Goal: Information Seeking & Learning: Learn about a topic

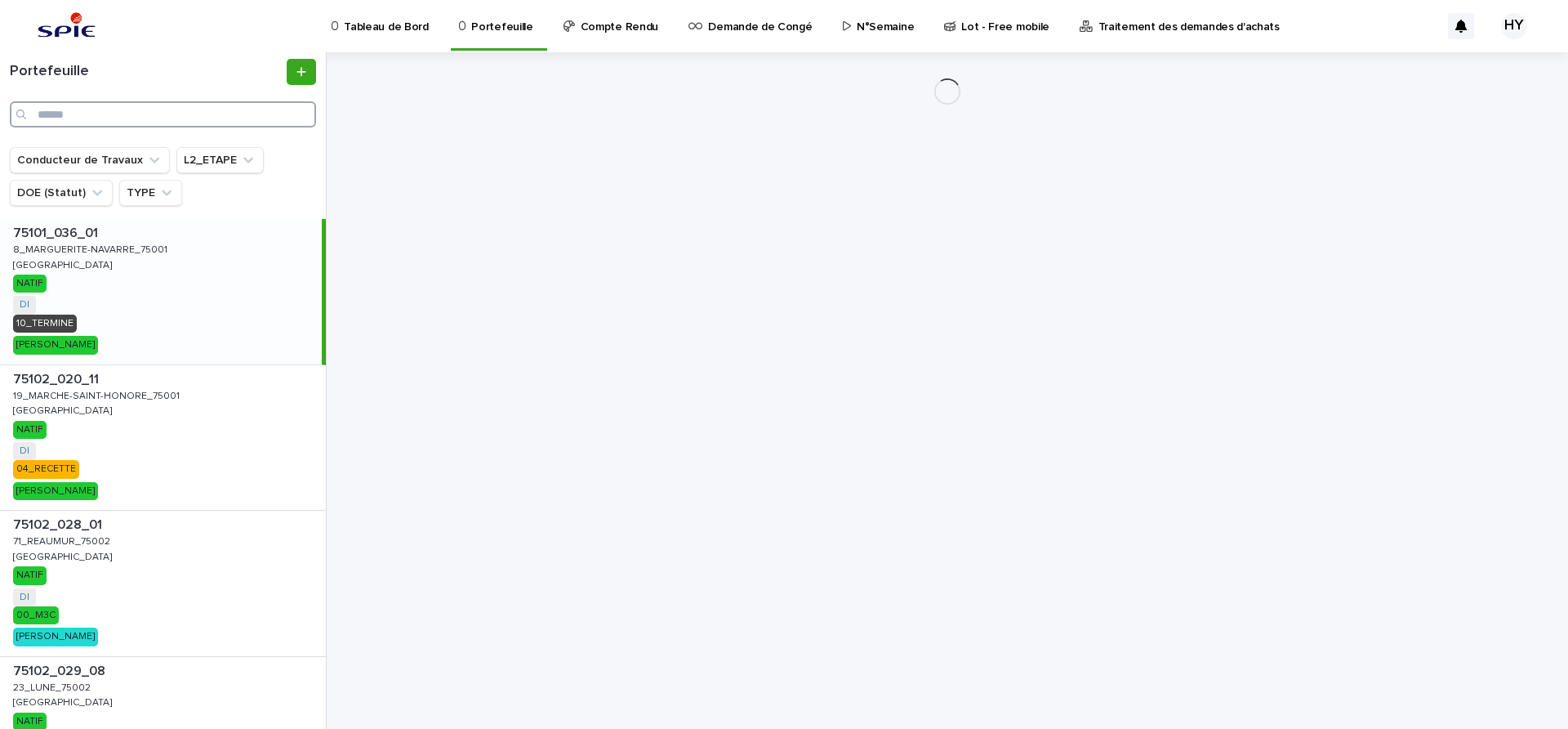
click at [172, 122] on input "Search" at bounding box center [163, 114] width 306 height 27
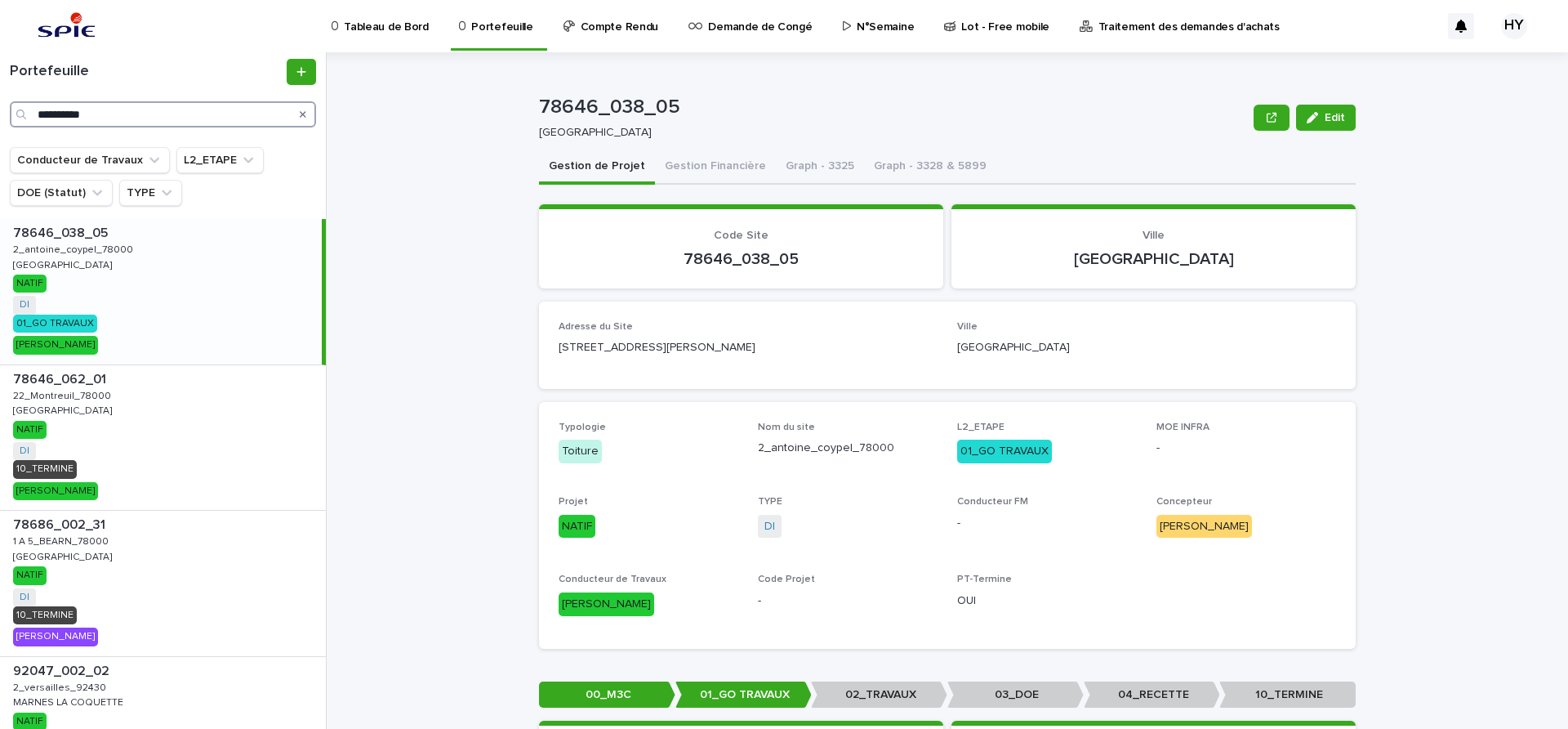
type input "**********"
click at [206, 309] on div "78646_038_05 78646_038_05 2_antoine_coypel_78000 2_antoine_coypel_78000 [GEOGRA…" at bounding box center [161, 291] width 322 height 145
click at [693, 165] on button "Gestion Financière" at bounding box center [715, 167] width 121 height 35
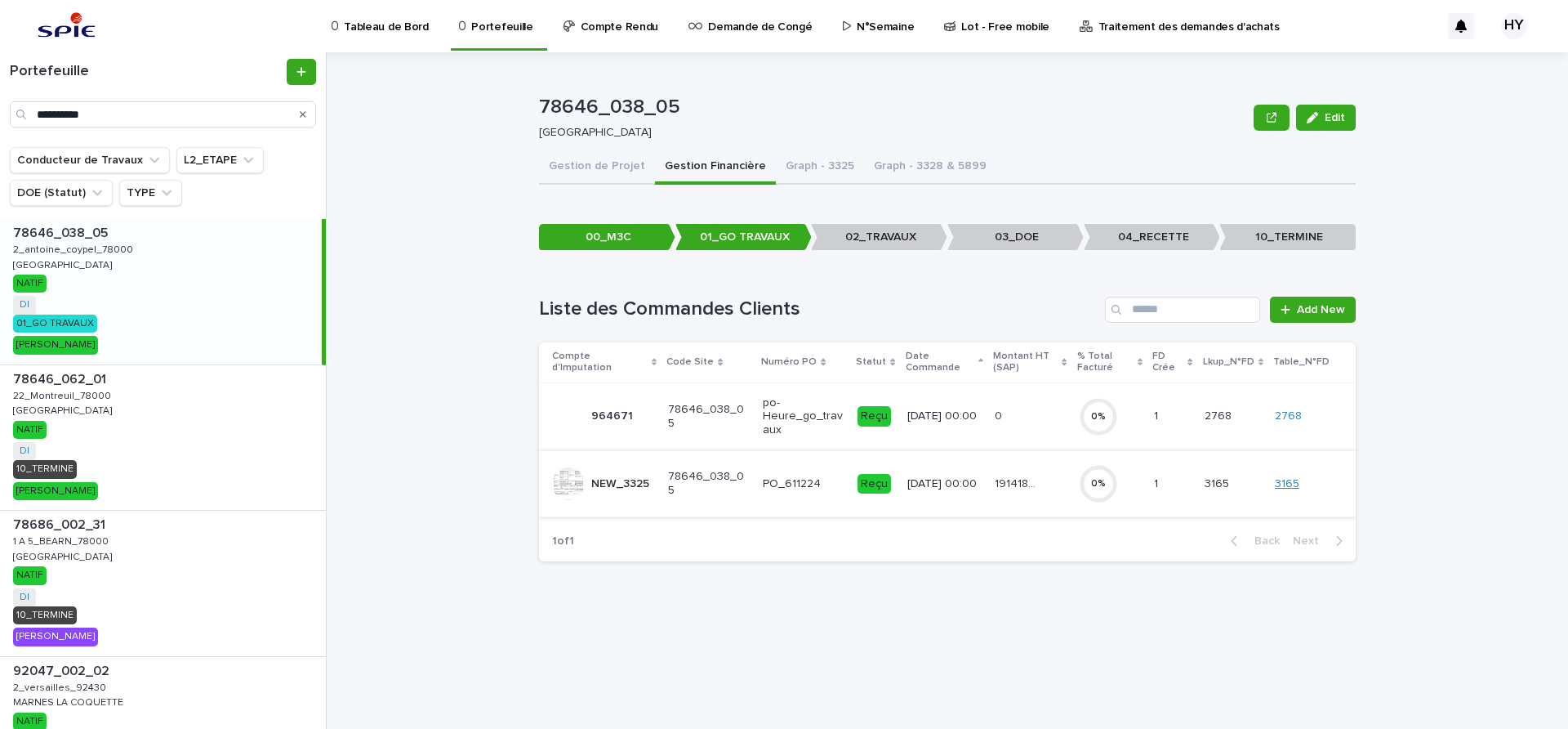
click at [1297, 481] on link "3165" at bounding box center [1287, 484] width 25 height 14
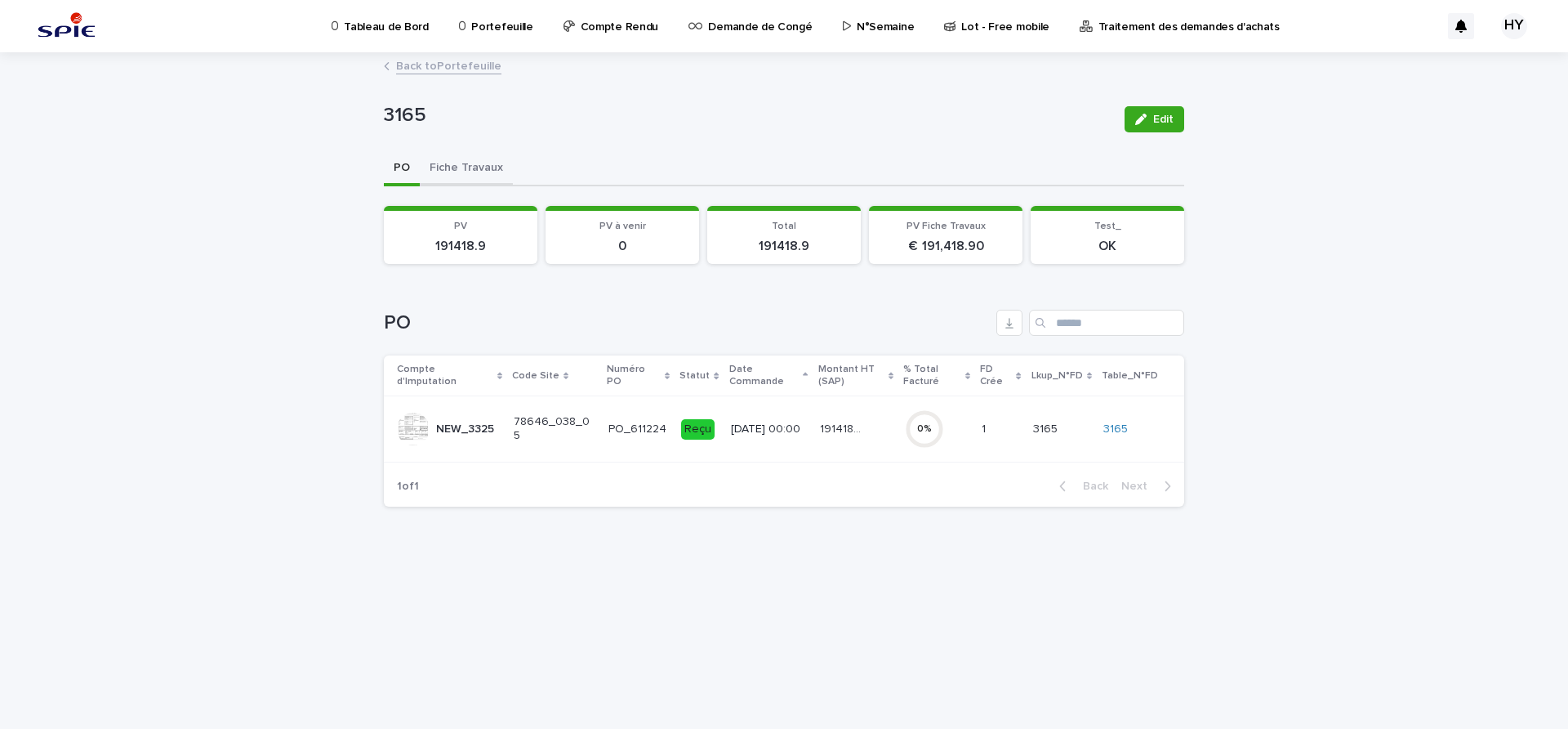
click at [471, 165] on button "Fiche Travaux" at bounding box center [466, 169] width 93 height 35
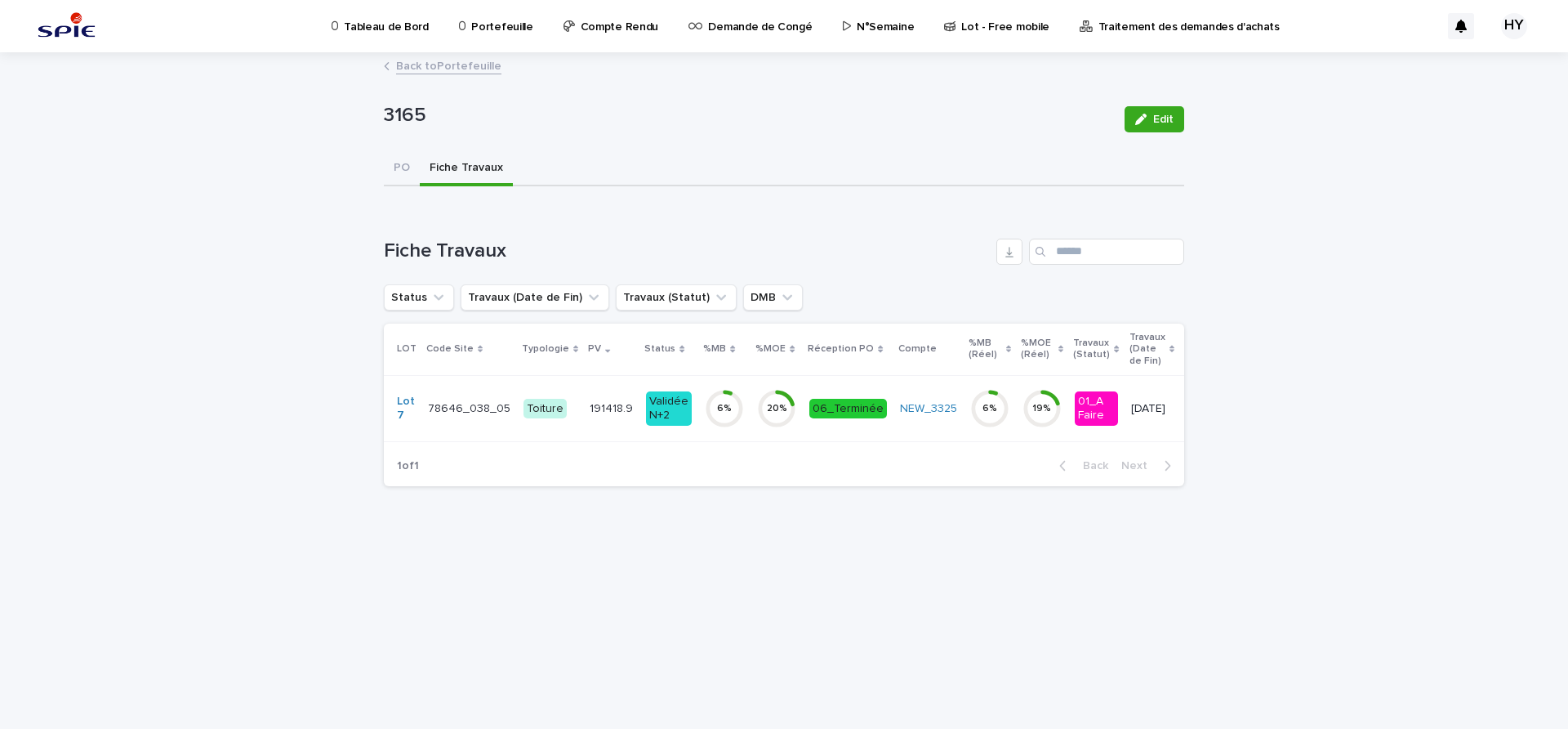
click at [615, 418] on div "191418.9 191418.9" at bounding box center [611, 409] width 43 height 27
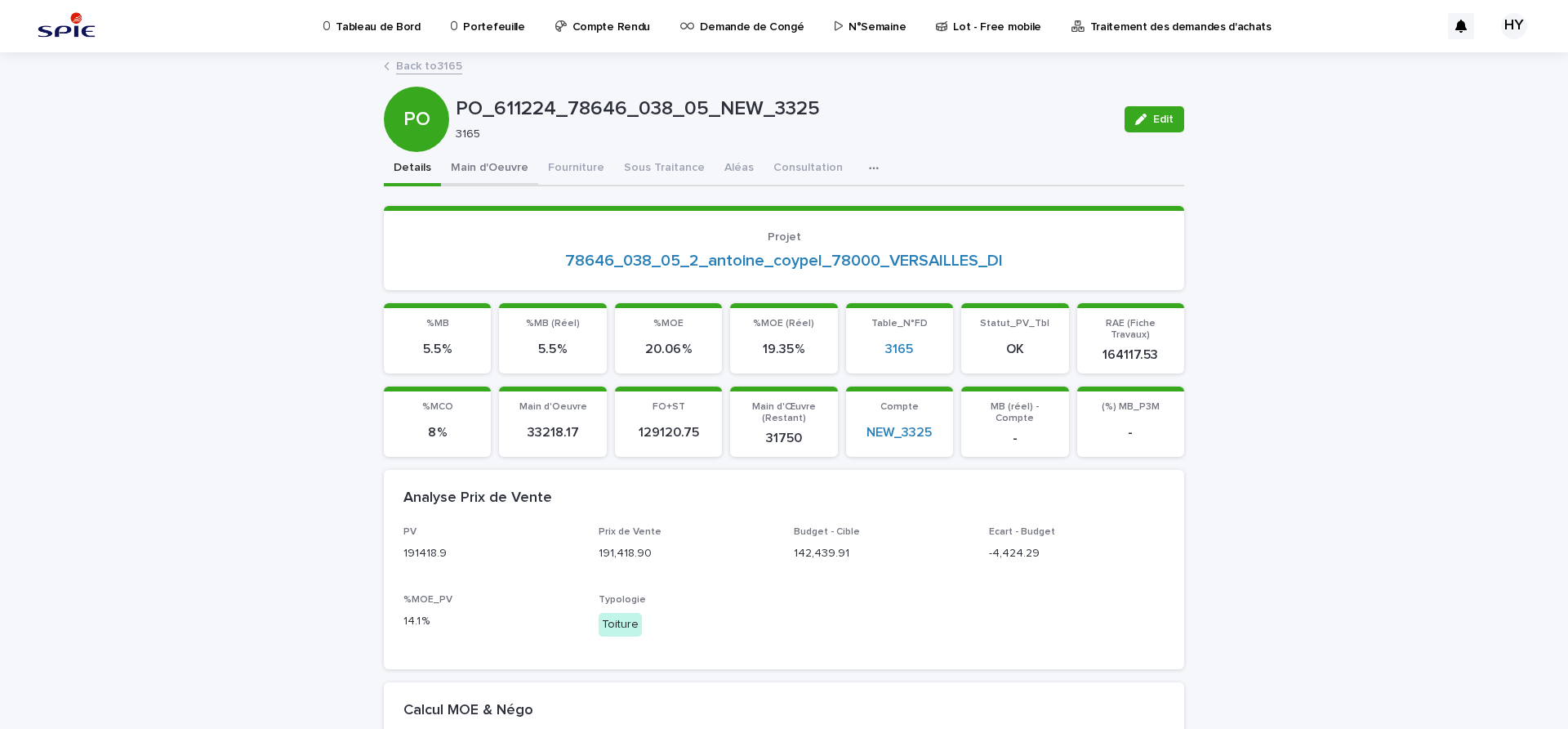
click at [495, 164] on button "Main d'Oeuvre" at bounding box center [490, 169] width 97 height 35
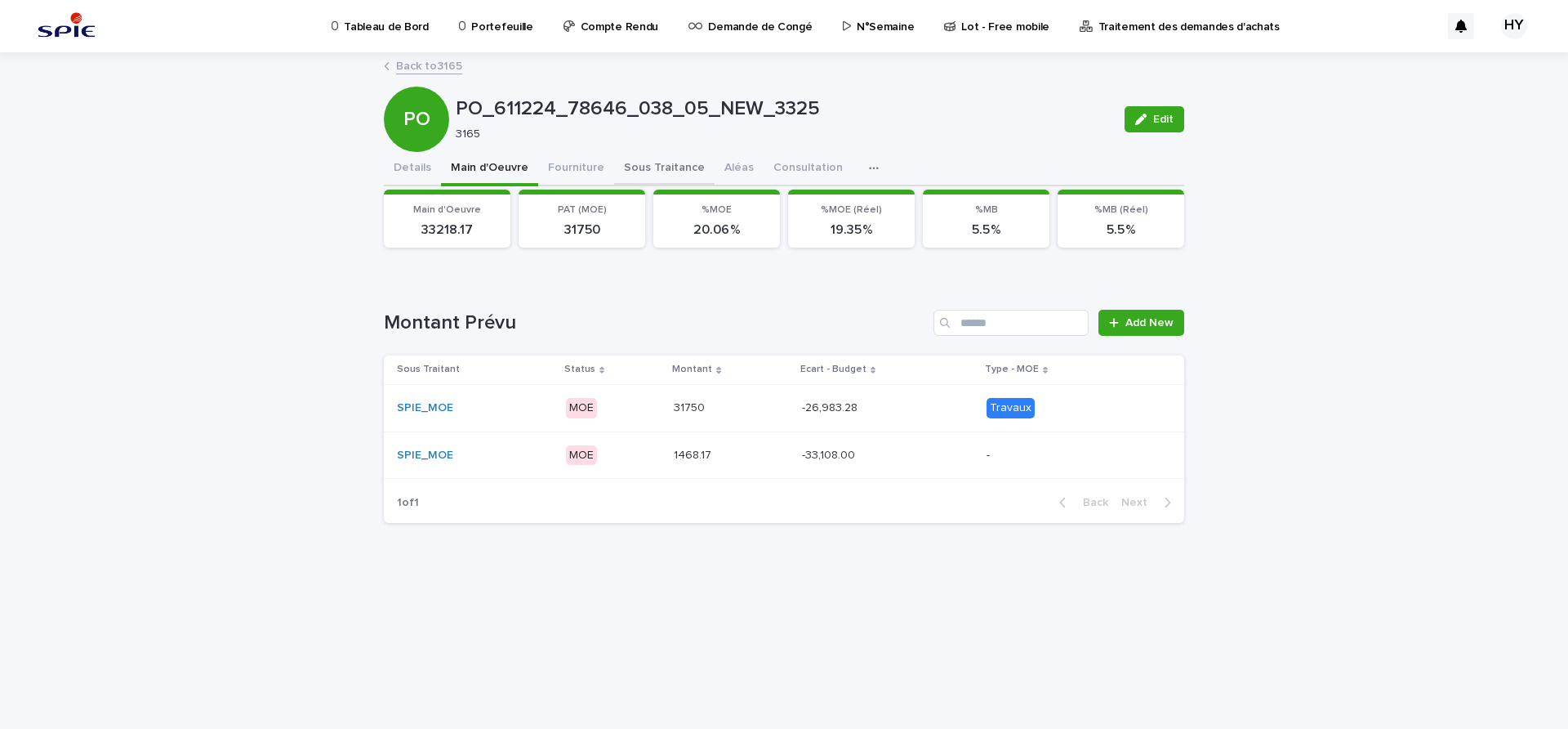
click at [645, 173] on button "Sous Traitance" at bounding box center [664, 169] width 101 height 35
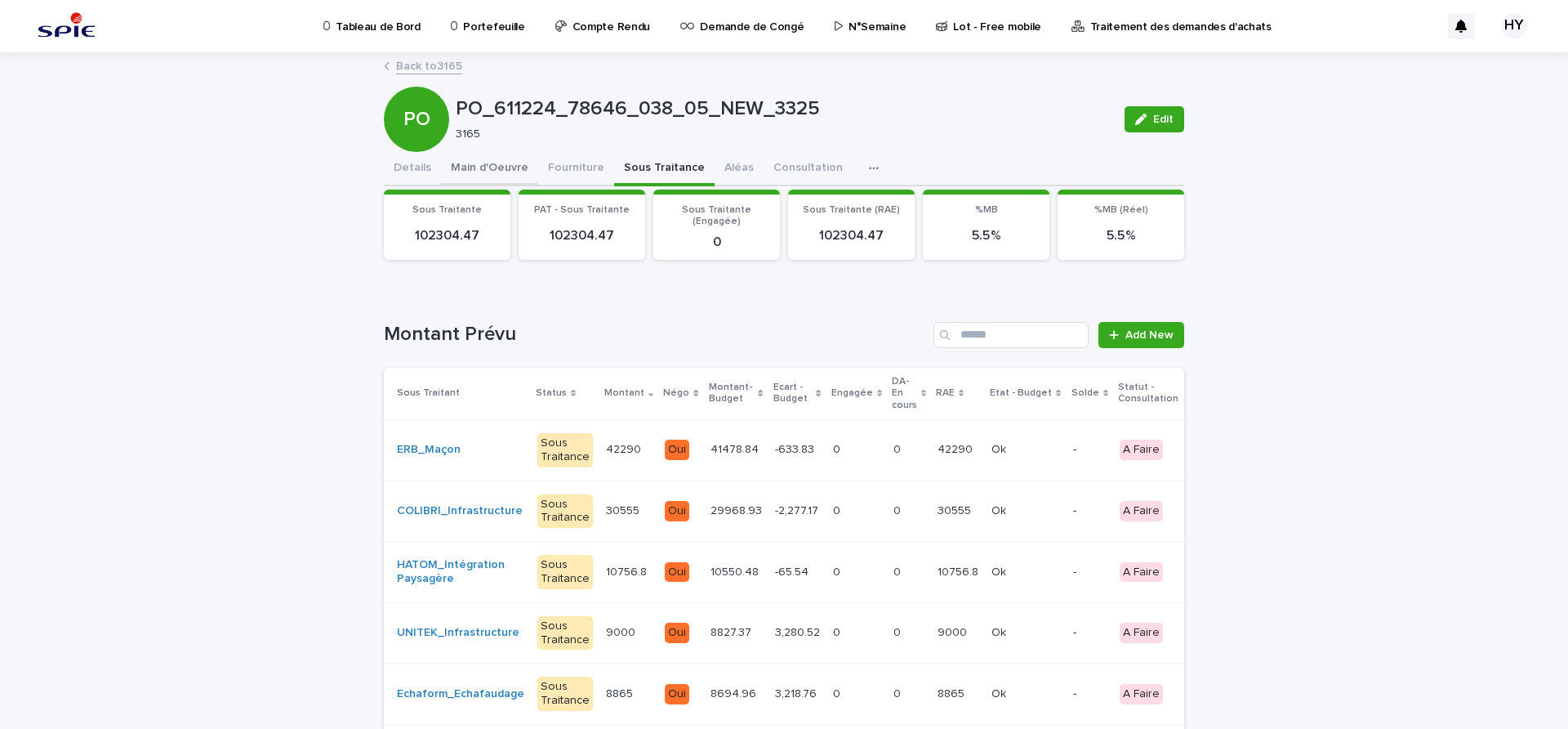
click at [486, 171] on button "Main d'Oeuvre" at bounding box center [490, 169] width 97 height 35
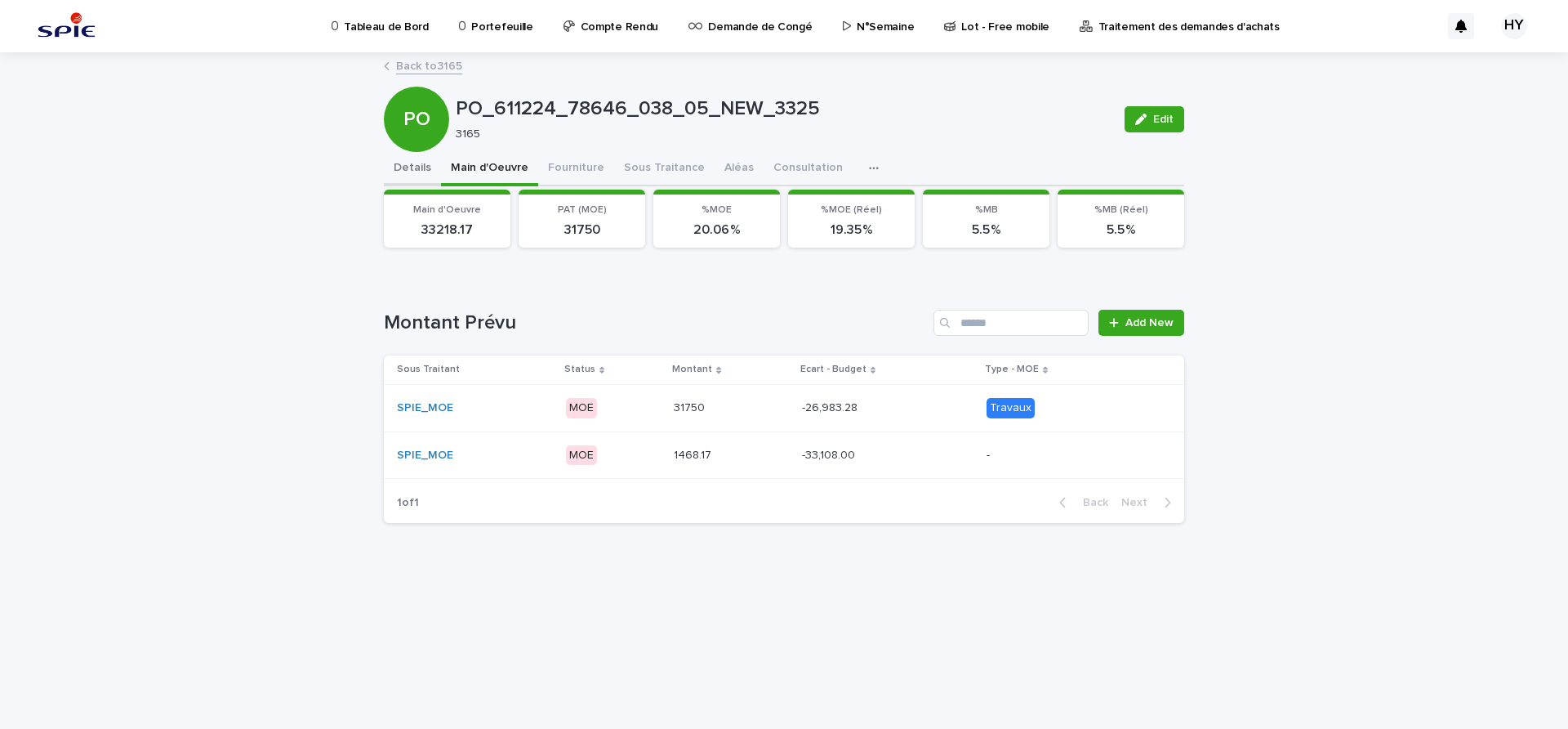
click at [412, 173] on button "Details" at bounding box center [412, 169] width 57 height 35
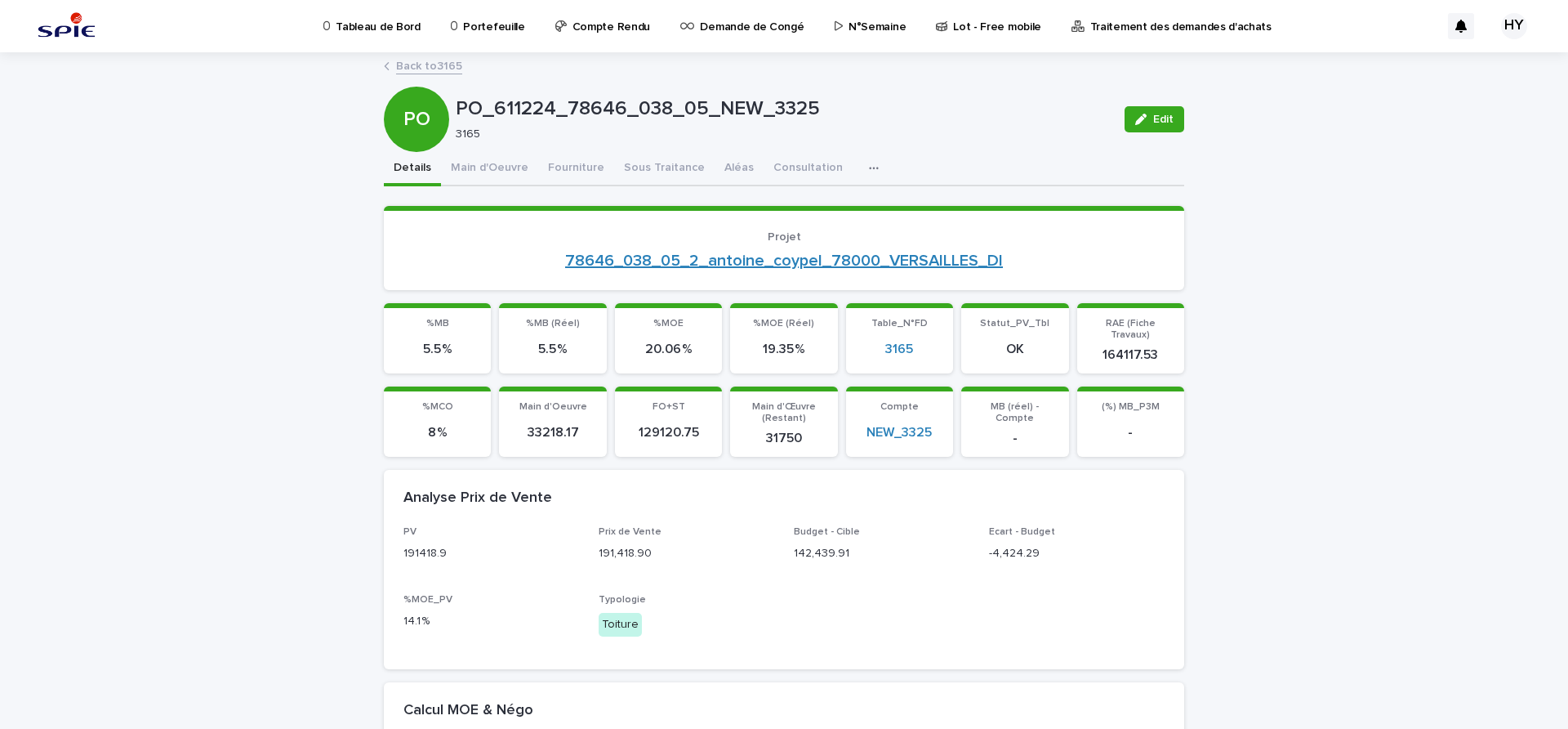
click at [696, 261] on link "78646_038_05_2_antoine_coypel_78000_VERSAILLES_DI" at bounding box center [784, 260] width 438 height 19
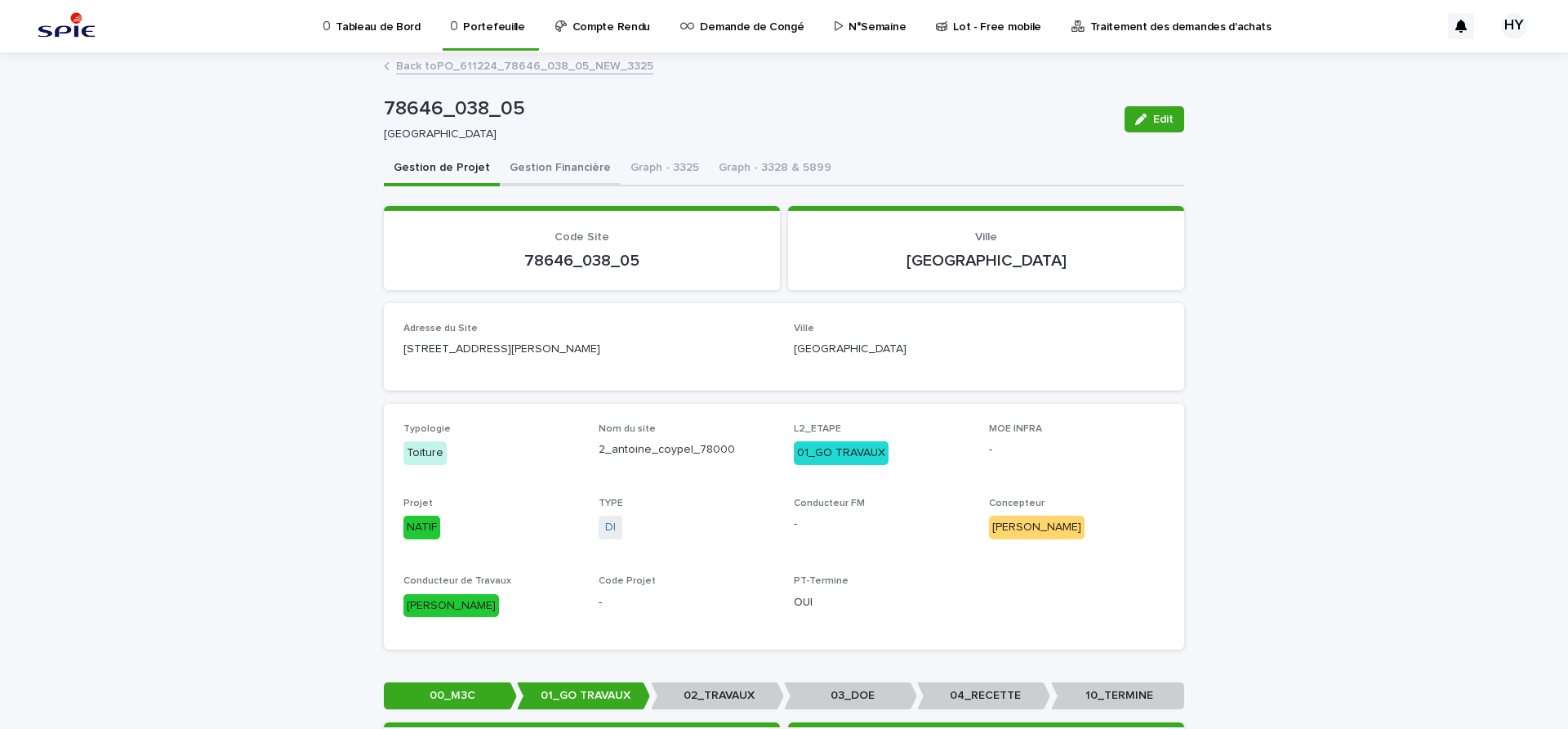
click at [567, 158] on button "Gestion Financière" at bounding box center [560, 169] width 121 height 35
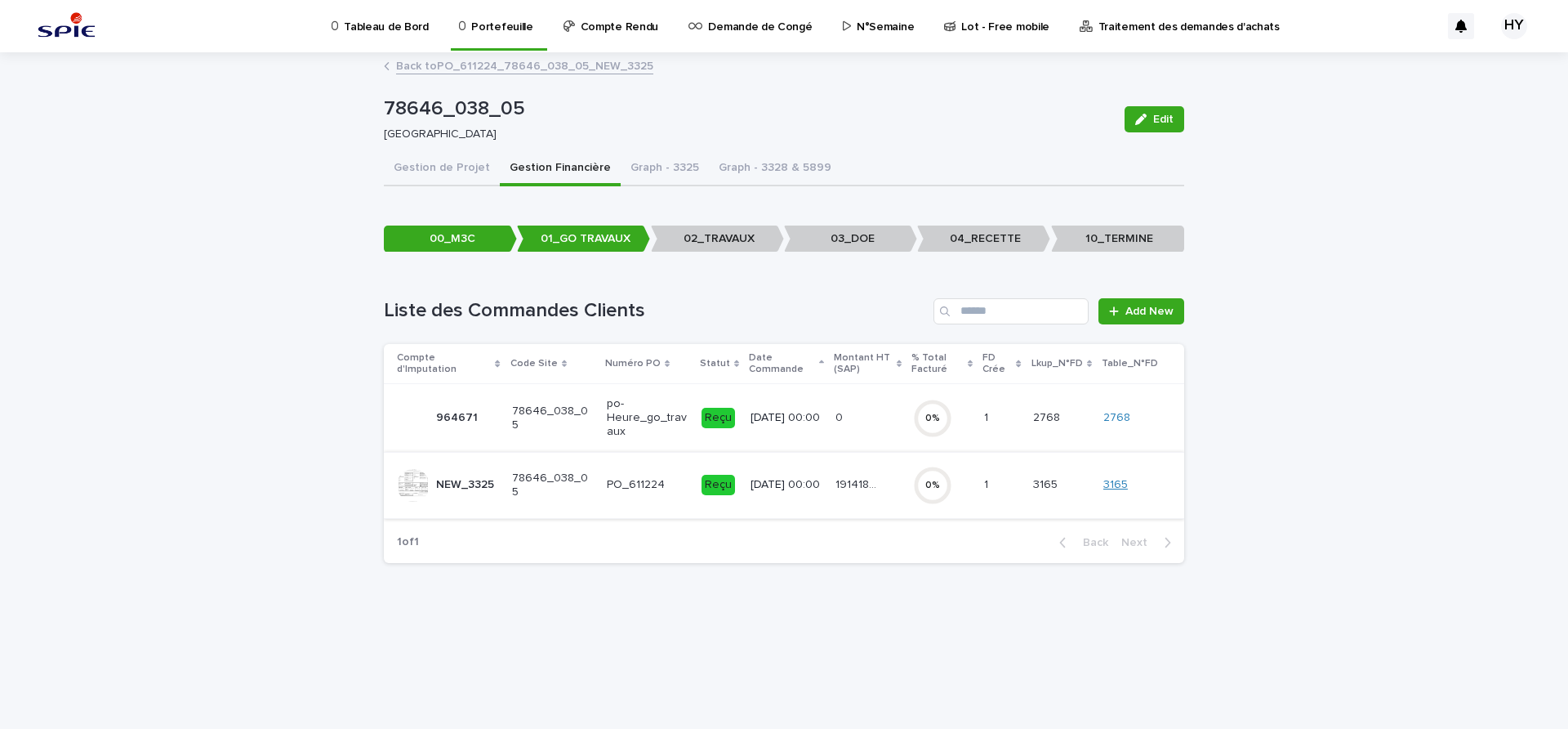
click at [1115, 482] on link "3165" at bounding box center [1115, 485] width 25 height 14
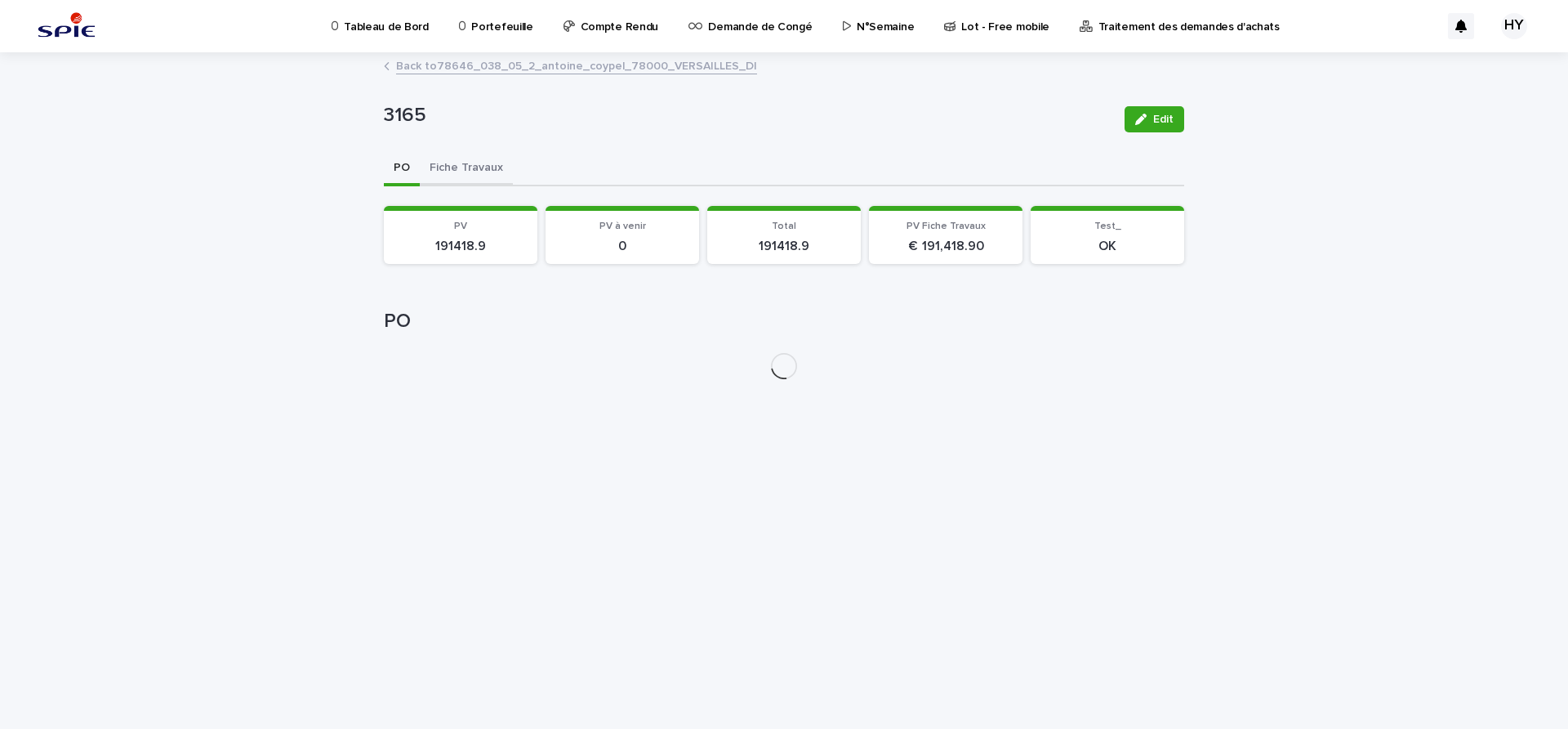
click at [452, 164] on button "Fiche Travaux" at bounding box center [466, 169] width 93 height 35
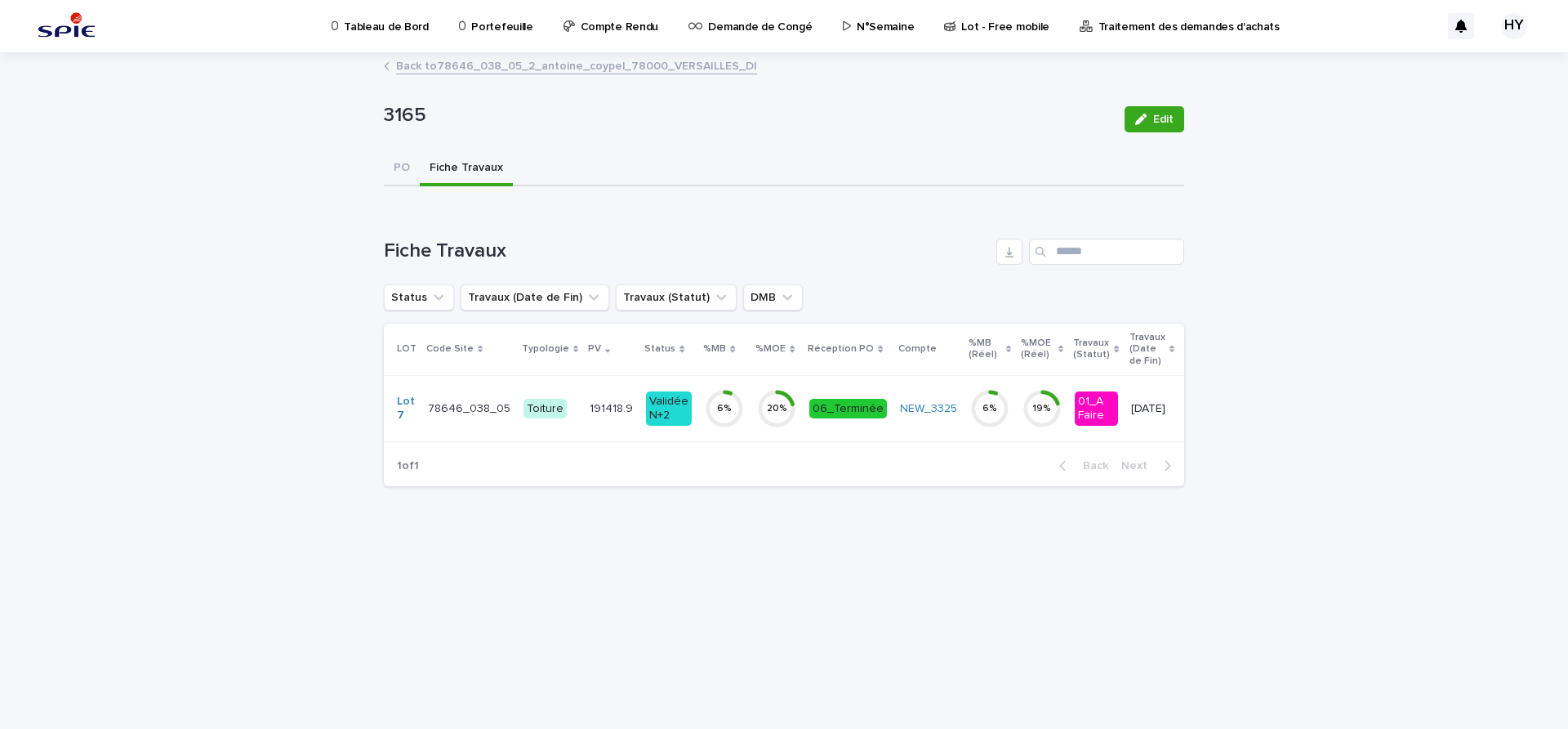
click at [590, 387] on td "191418.9 191418.9" at bounding box center [611, 408] width 57 height 66
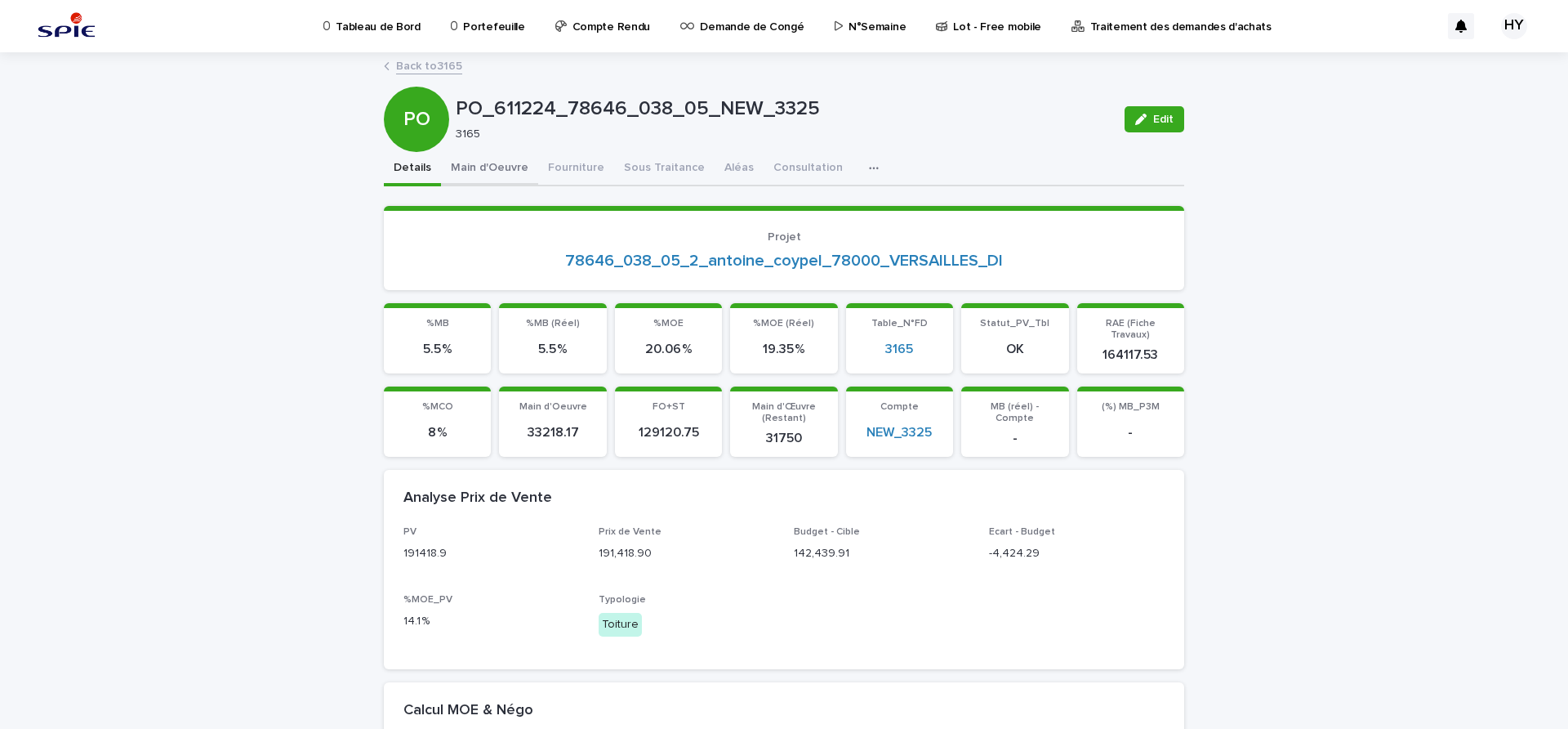
click at [522, 165] on button "Main d'Oeuvre" at bounding box center [490, 169] width 97 height 35
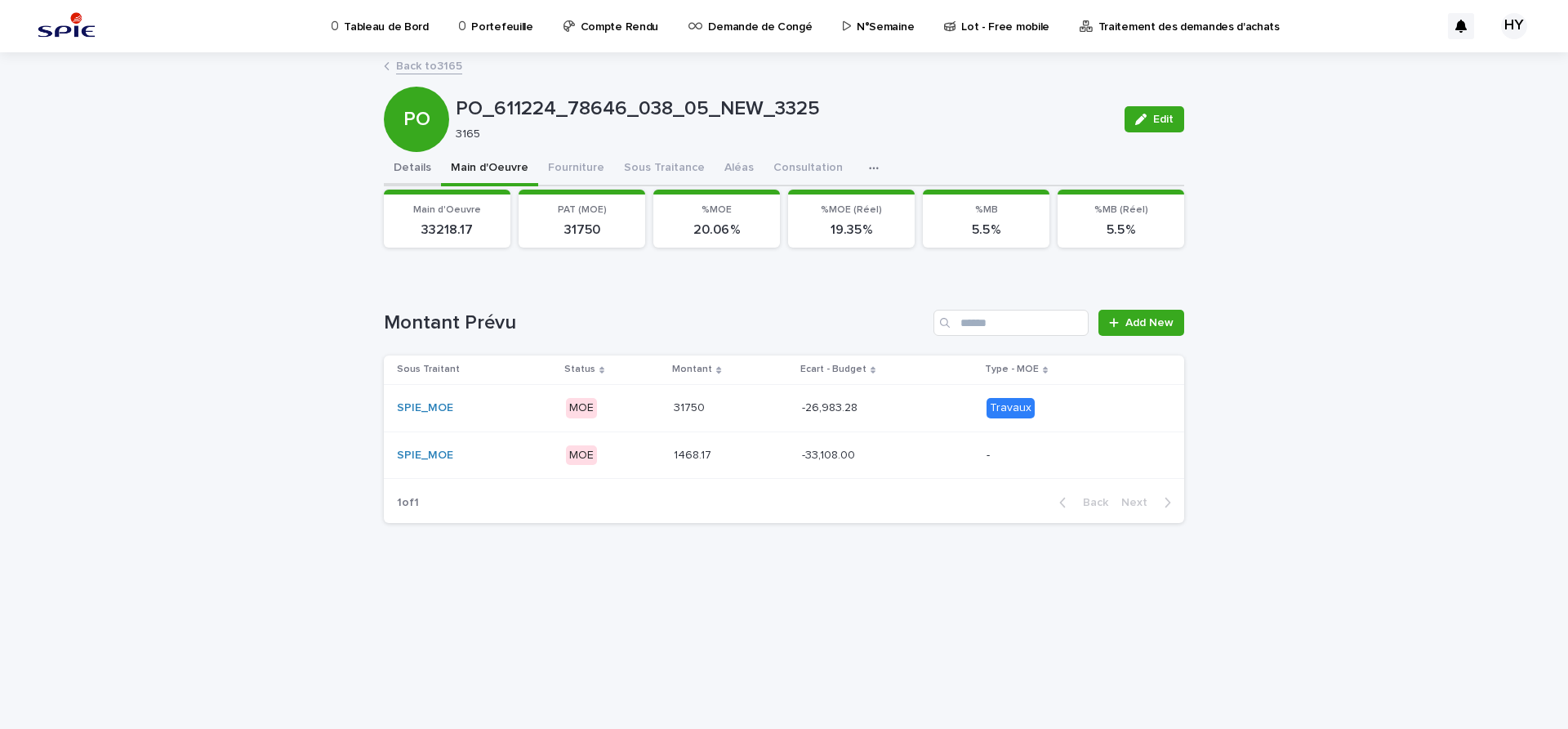
click at [402, 167] on button "Details" at bounding box center [412, 169] width 57 height 35
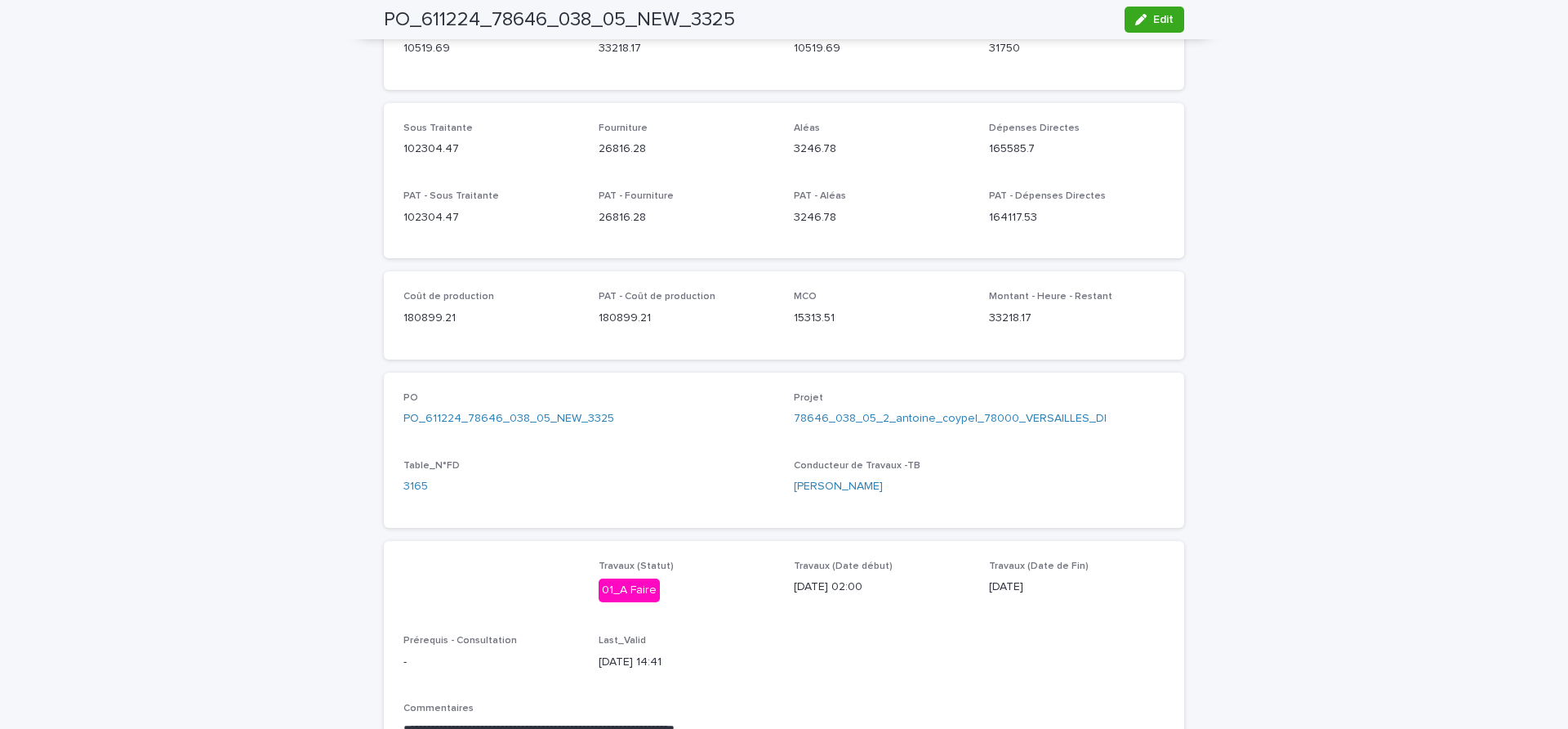
scroll to position [906, 0]
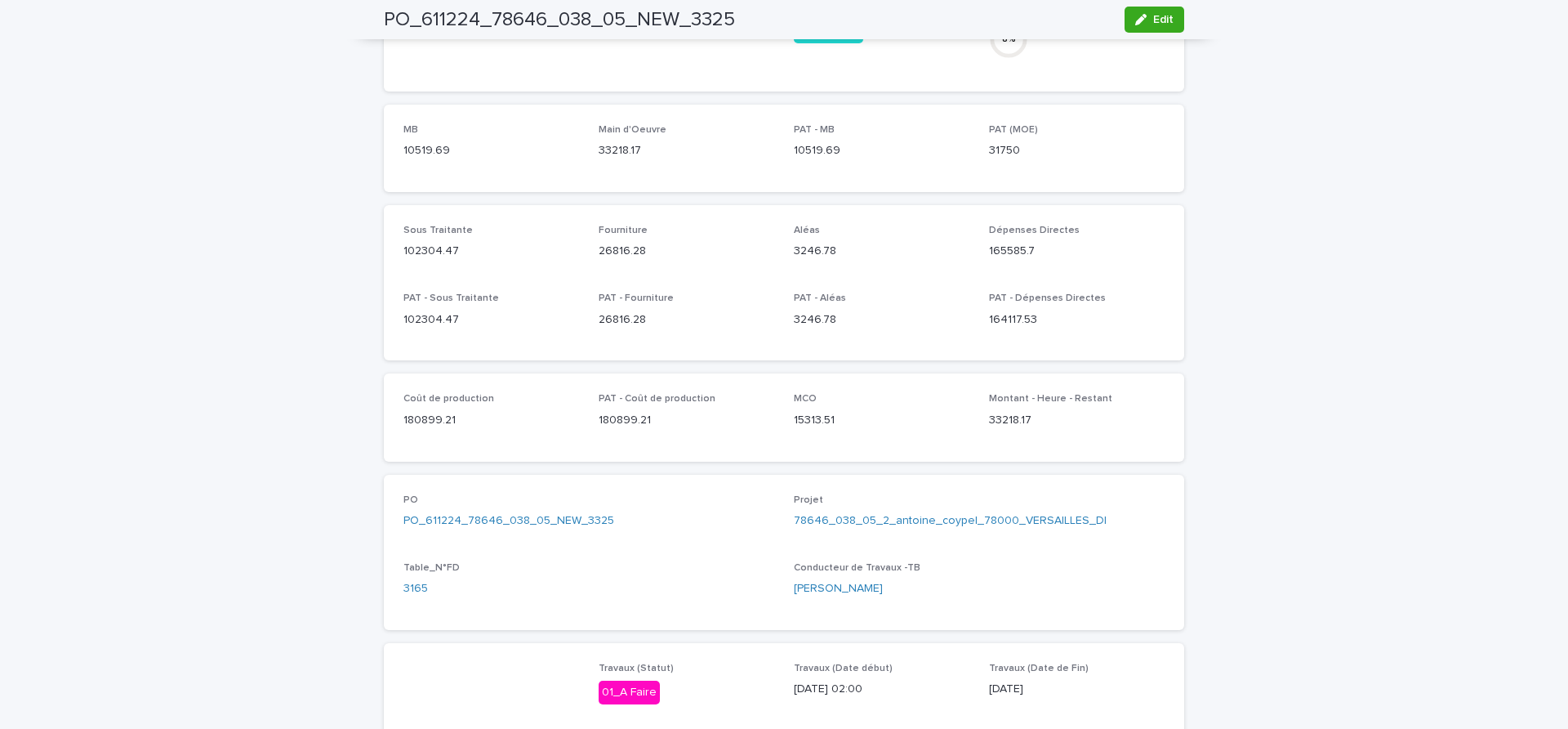
click at [842, 142] on p "10519.69" at bounding box center [881, 150] width 176 height 17
drag, startPoint x: 1021, startPoint y: 133, endPoint x: 981, endPoint y: 135, distance: 40.0
click at [989, 142] on p "31750" at bounding box center [1076, 150] width 176 height 17
click at [1022, 142] on p "31750" at bounding box center [1076, 150] width 176 height 17
drag, startPoint x: 1003, startPoint y: 134, endPoint x: 983, endPoint y: 136, distance: 20.1
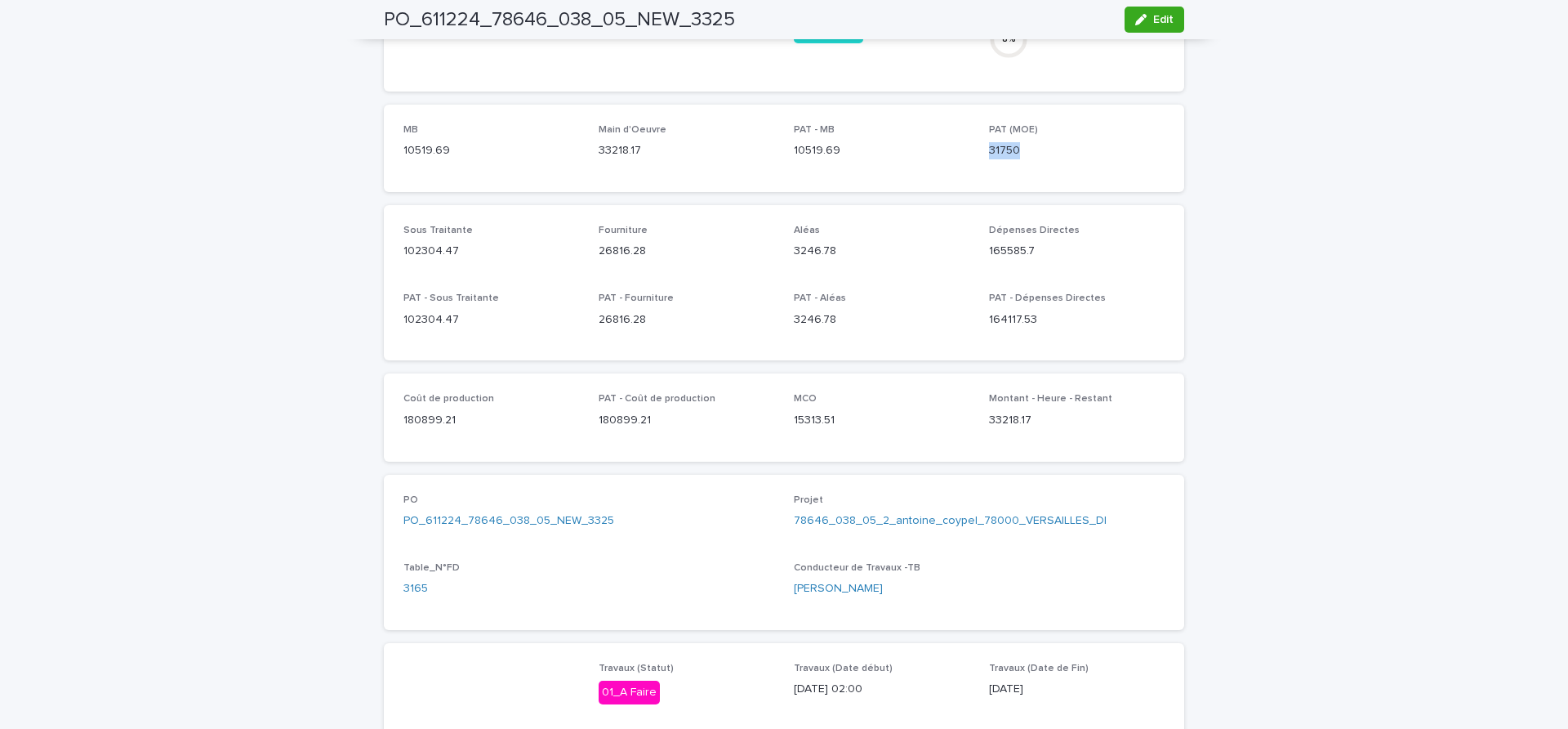
click at [989, 142] on p "31750" at bounding box center [1076, 150] width 176 height 17
click at [1022, 145] on p "31750" at bounding box center [1076, 150] width 176 height 17
drag, startPoint x: 1009, startPoint y: 140, endPoint x: 976, endPoint y: 140, distance: 33.0
click at [976, 140] on div "MB 10519.69 Main d'Oeuvre 33218.17 PAT - MB 10519.69 PAT (MOE) 31750" at bounding box center [784, 148] width 761 height 48
click at [1021, 142] on p "31750" at bounding box center [1076, 150] width 176 height 17
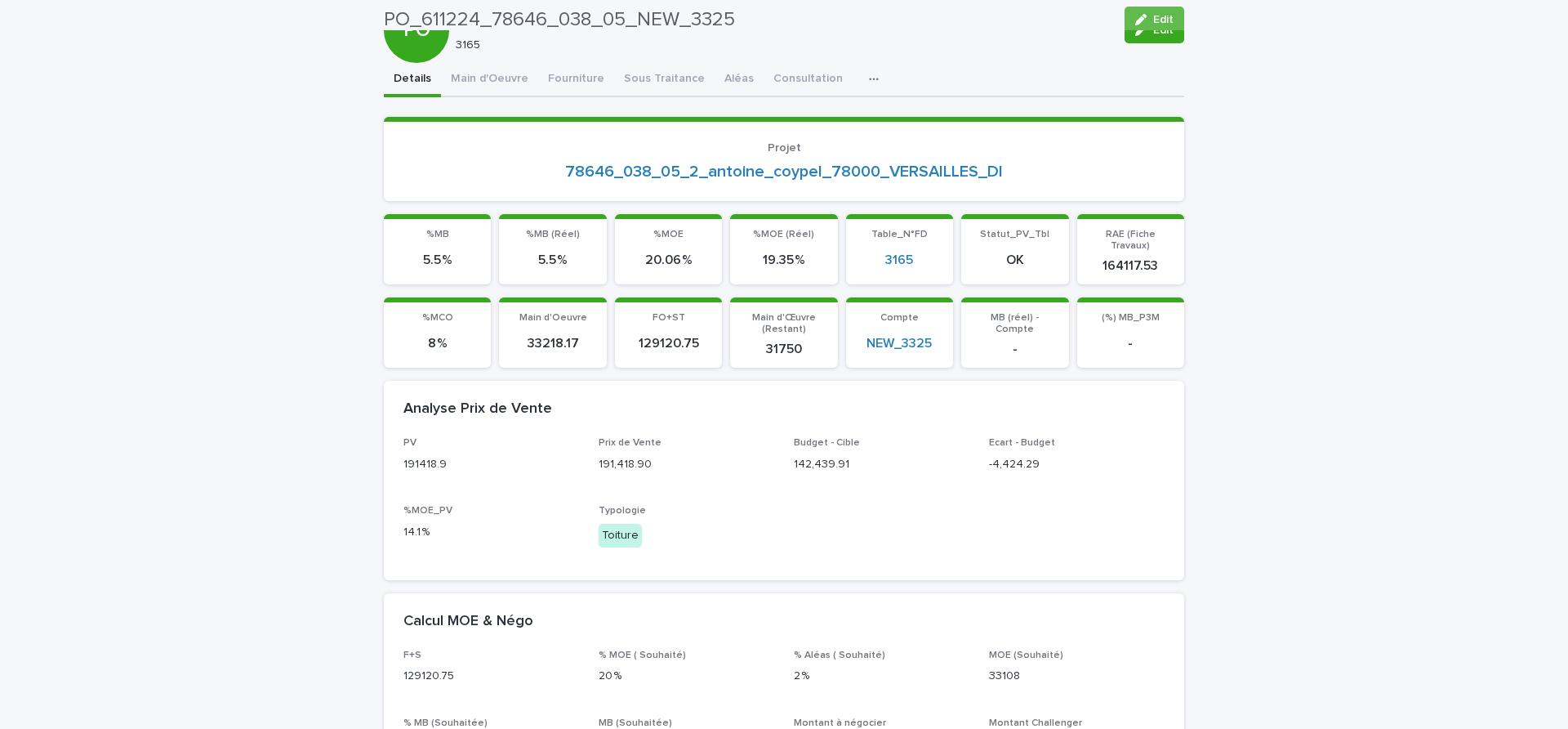
scroll to position [0, 0]
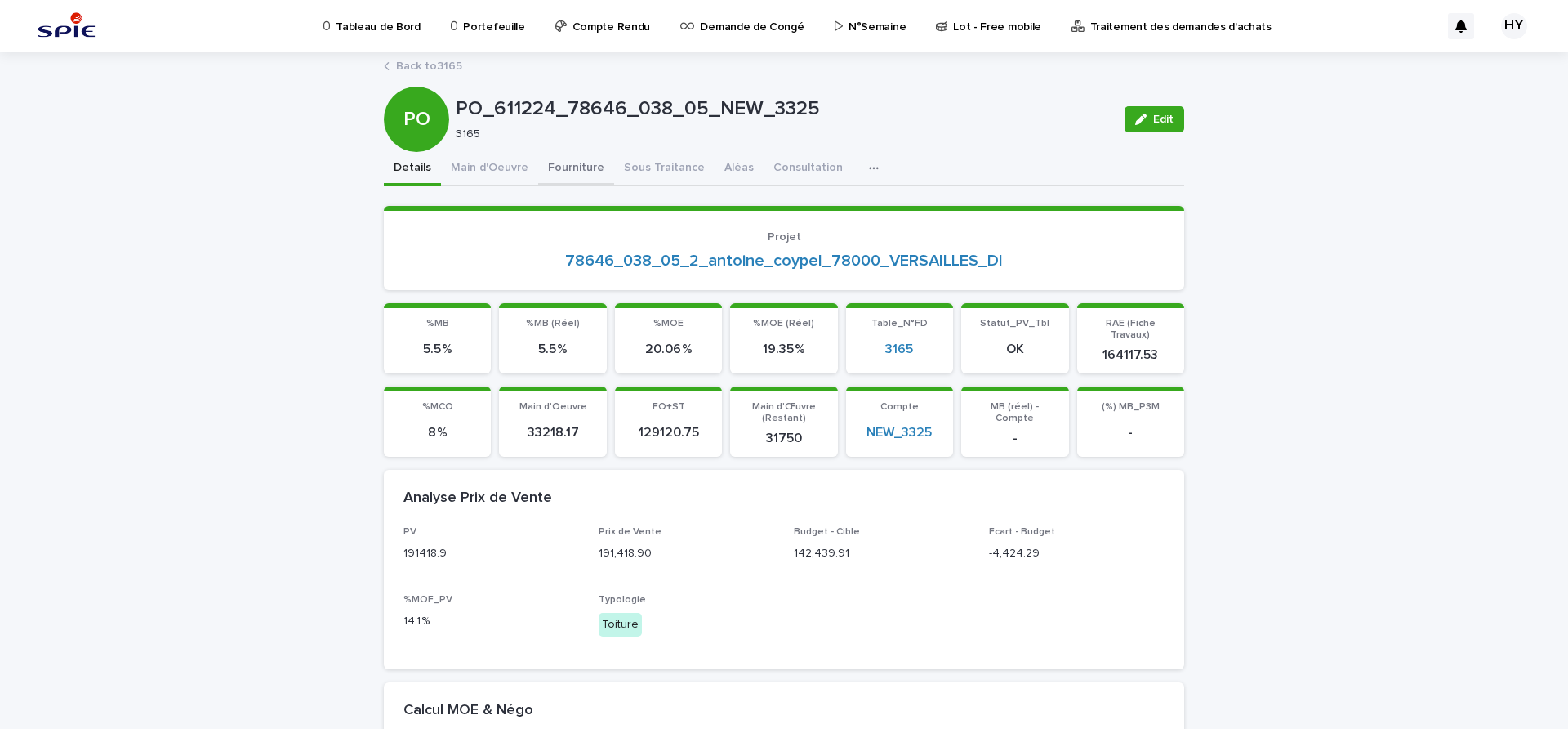
click at [558, 167] on button "Fourniture" at bounding box center [576, 169] width 76 height 35
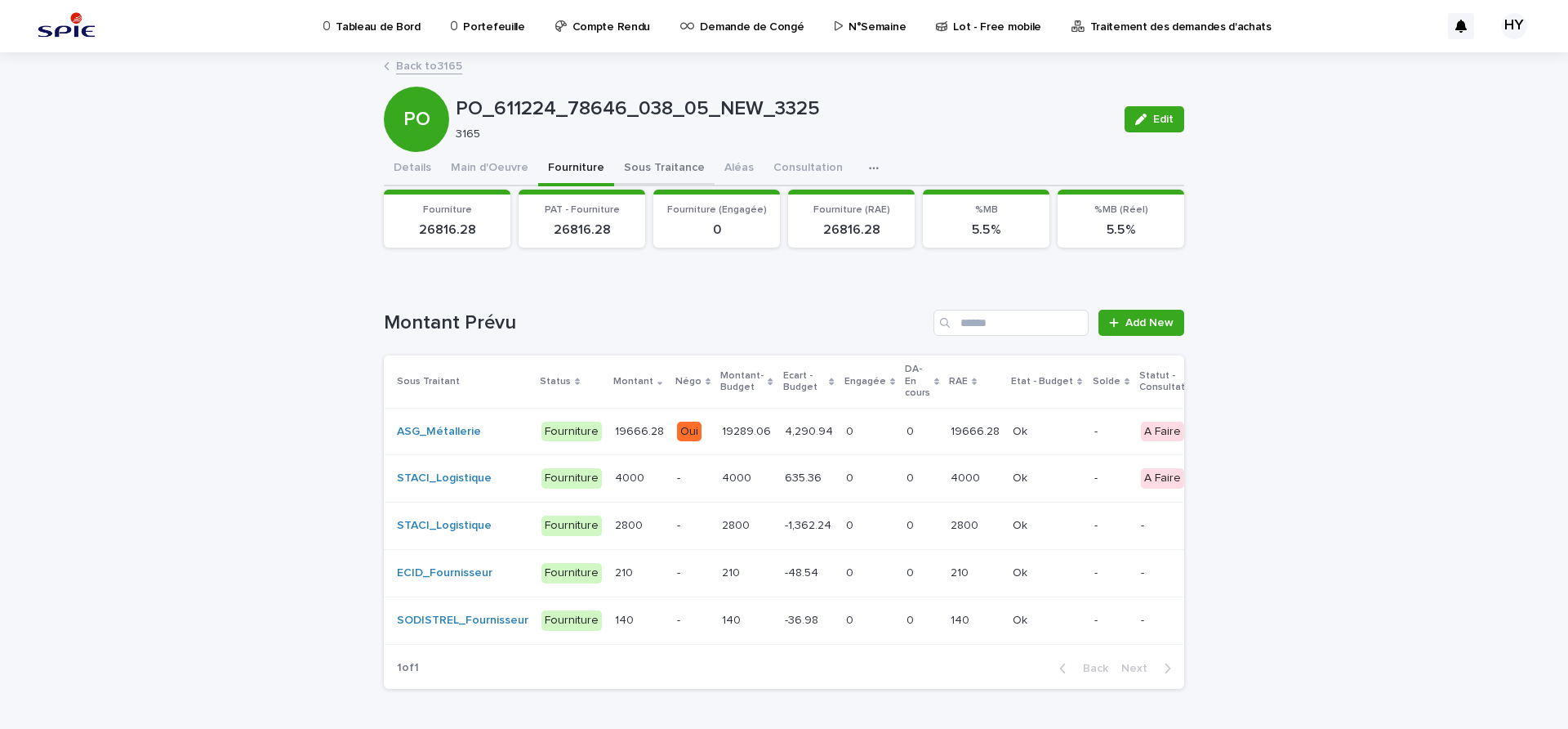
click at [654, 165] on button "Sous Traitance" at bounding box center [664, 169] width 101 height 35
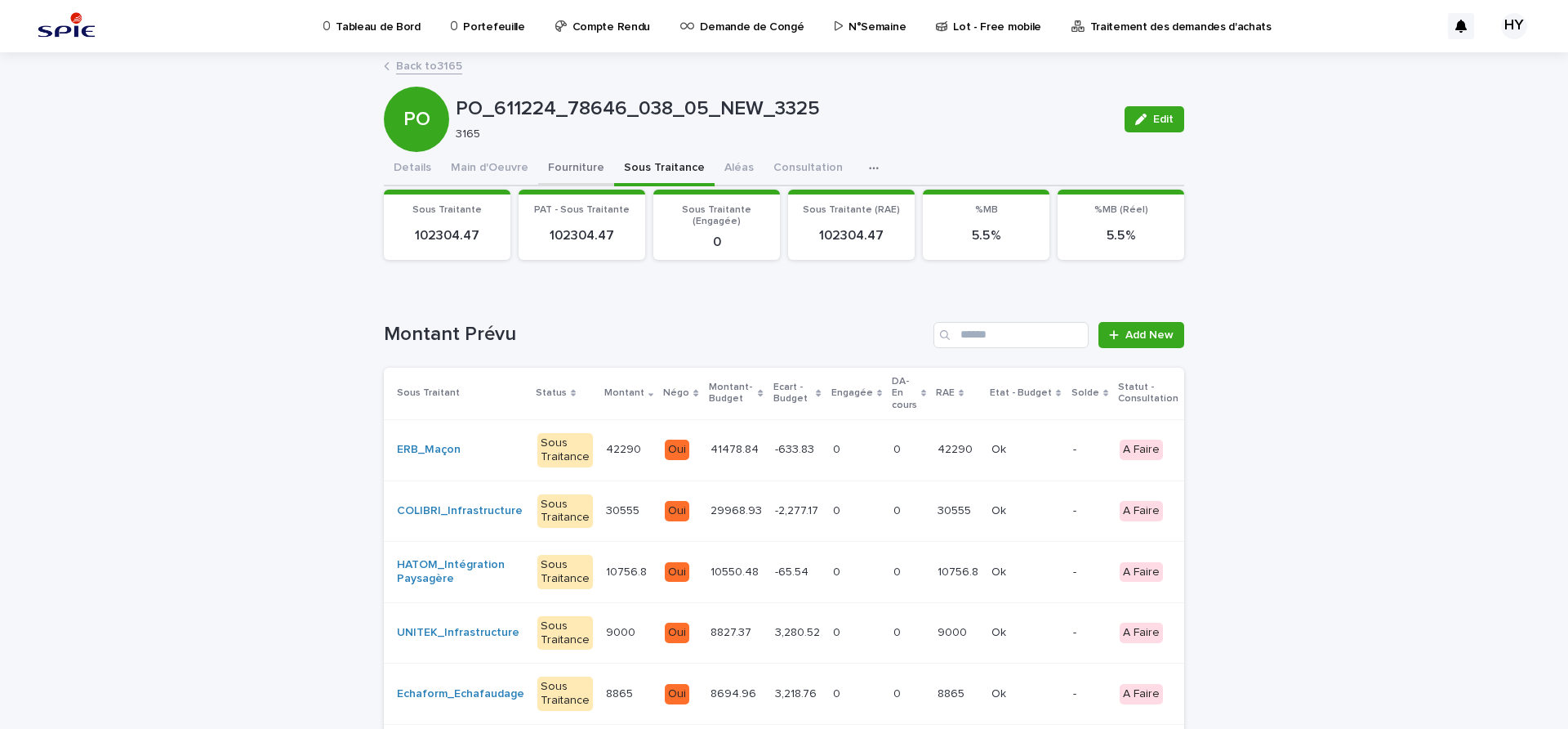
click at [566, 165] on button "Fourniture" at bounding box center [576, 169] width 76 height 35
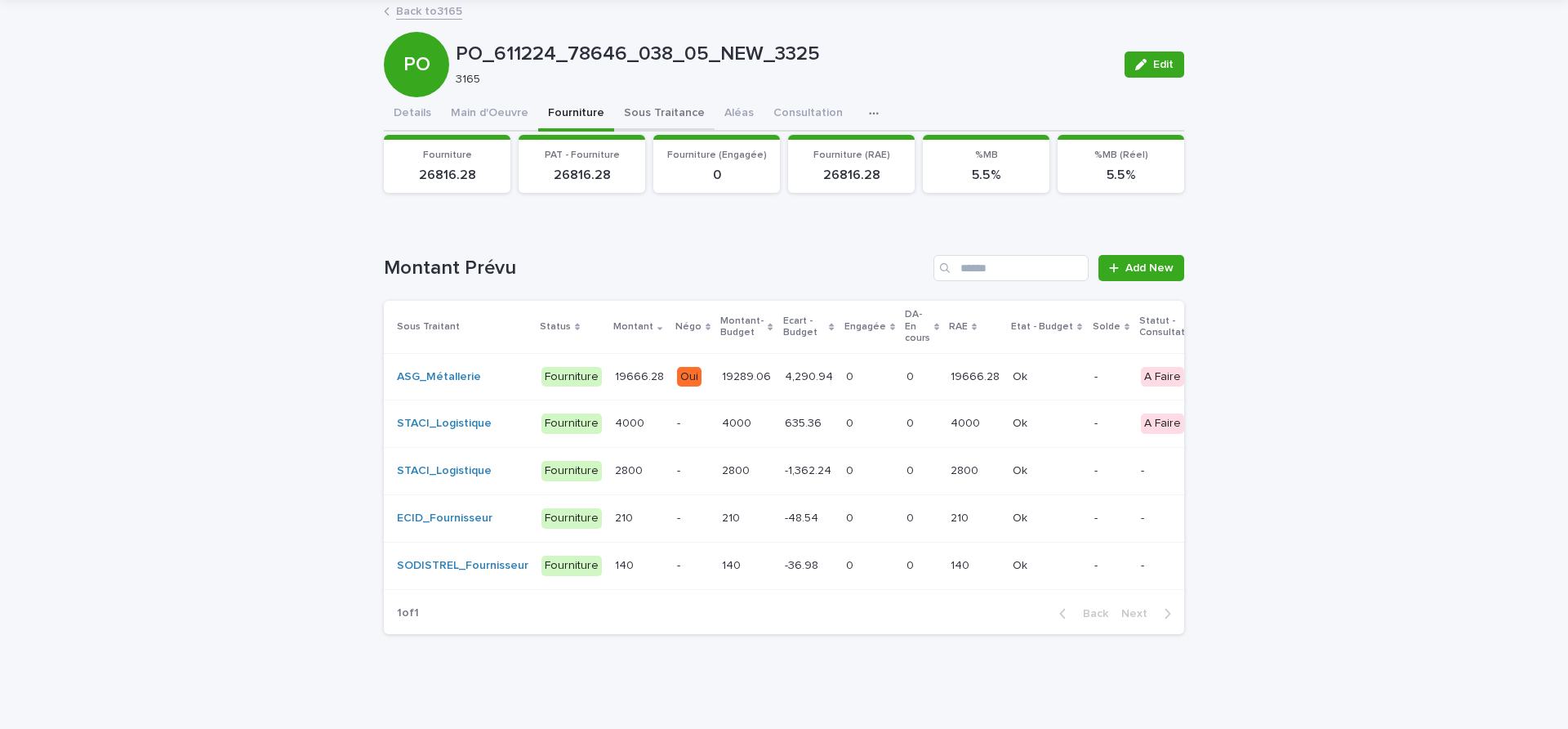
click at [648, 97] on div "PO_611224_78646_038_05_NEW_3325 Edit PO PO_611224_78646_038_05_NEW_3325 3165 Ed…" at bounding box center [784, 323] width 800 height 648
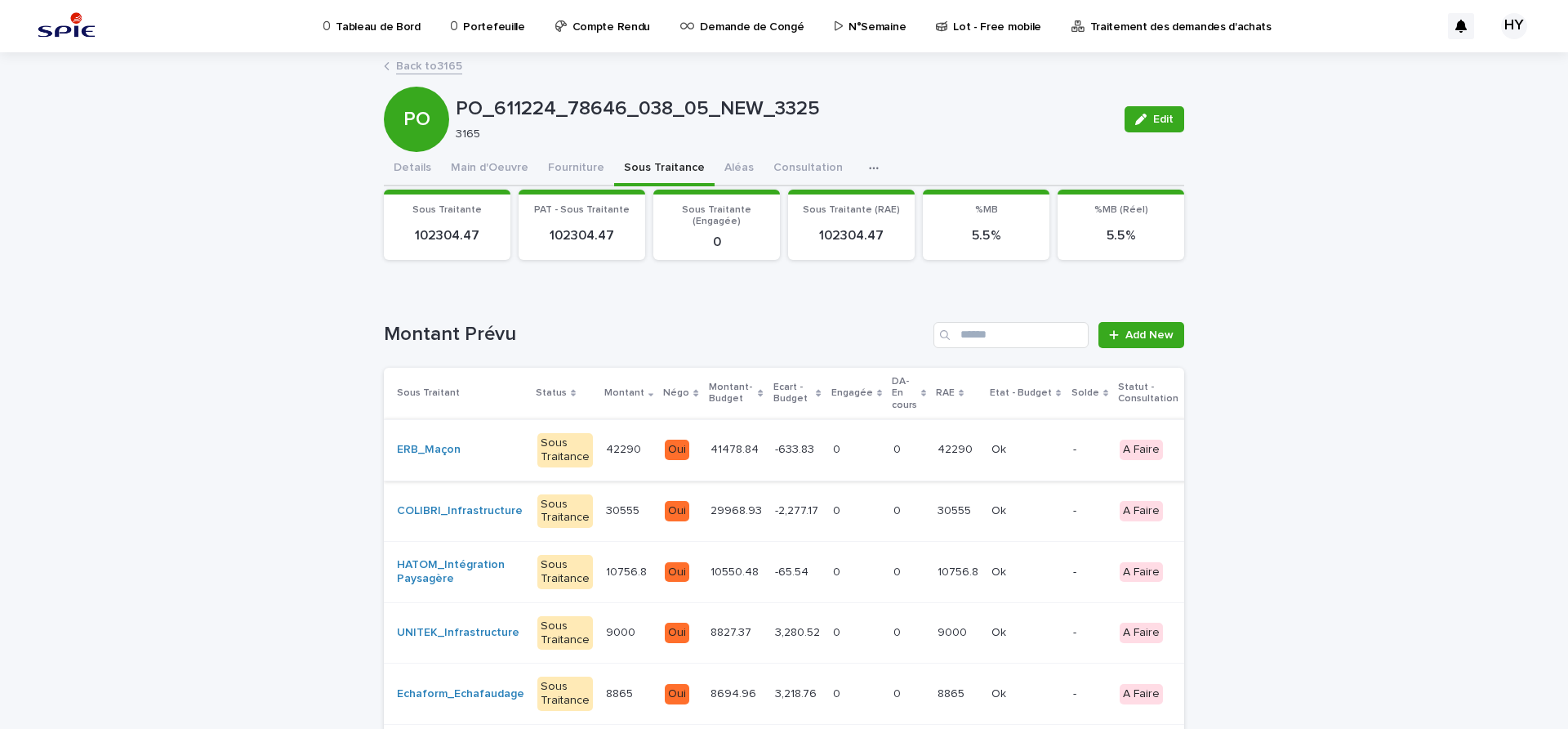
scroll to position [102, 0]
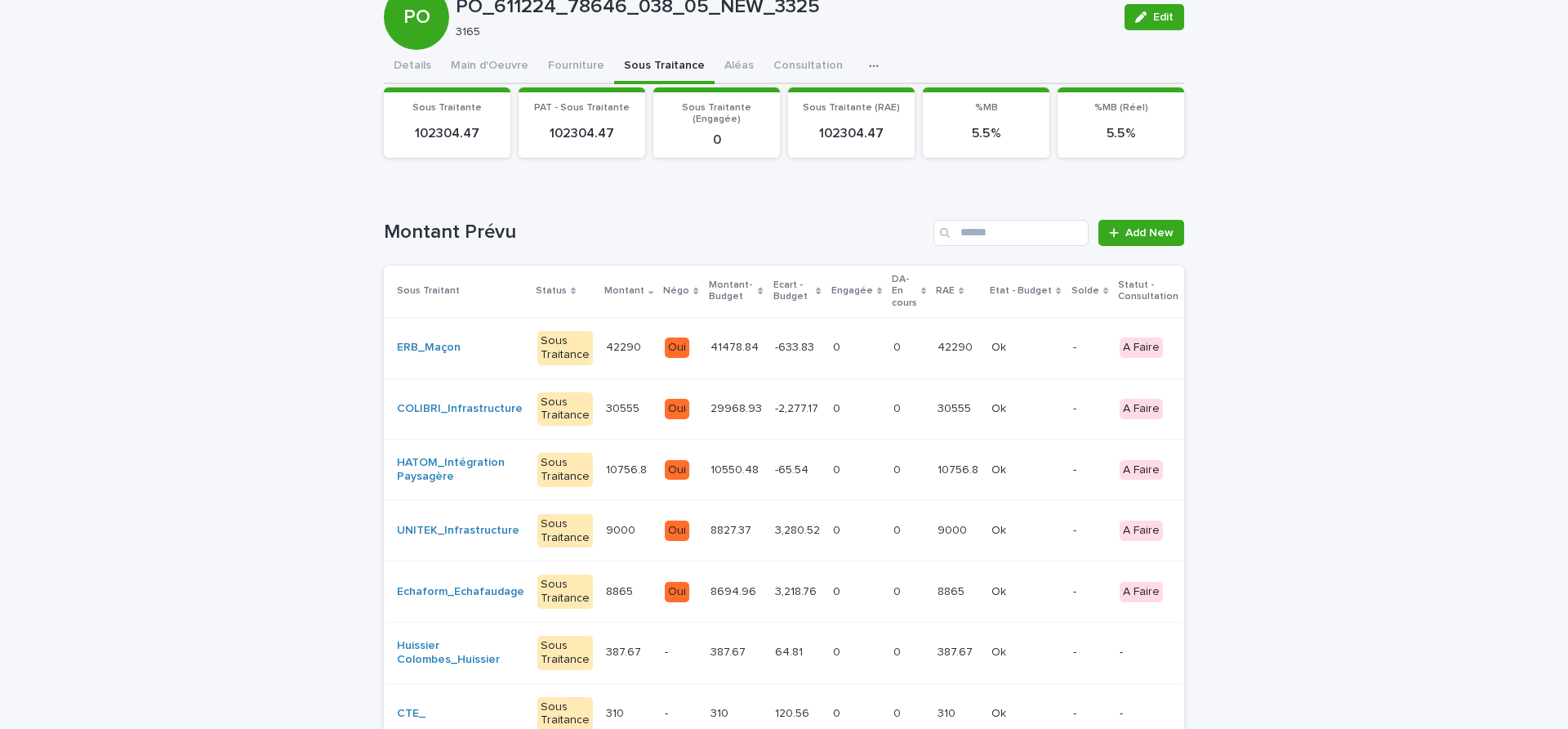
click at [665, 347] on div "Oui" at bounding box center [677, 347] width 25 height 20
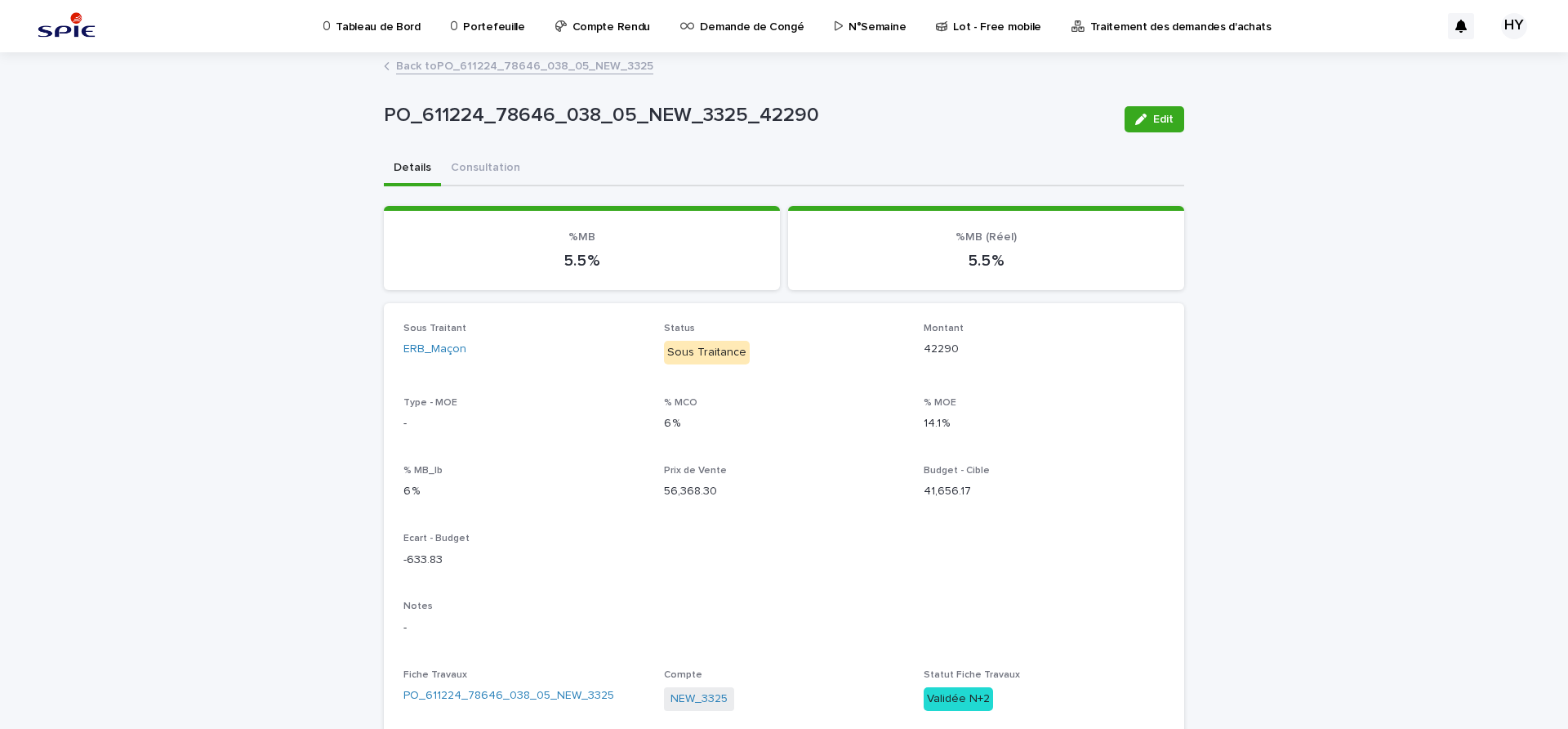
click at [485, 62] on link "Back to PO_611224_78646_038_05_NEW_3325" at bounding box center [524, 65] width 257 height 19
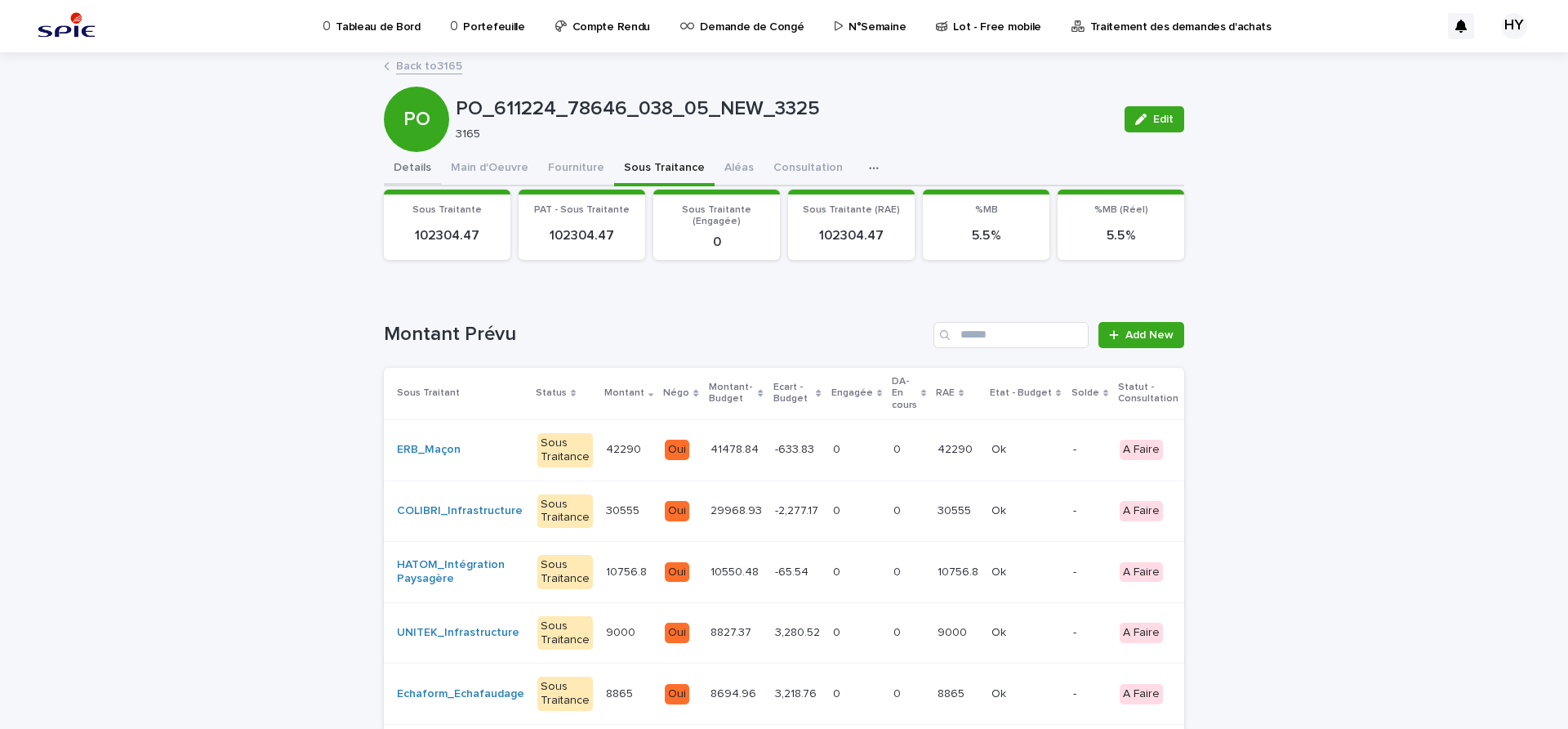
click at [395, 176] on button "Details" at bounding box center [412, 169] width 57 height 35
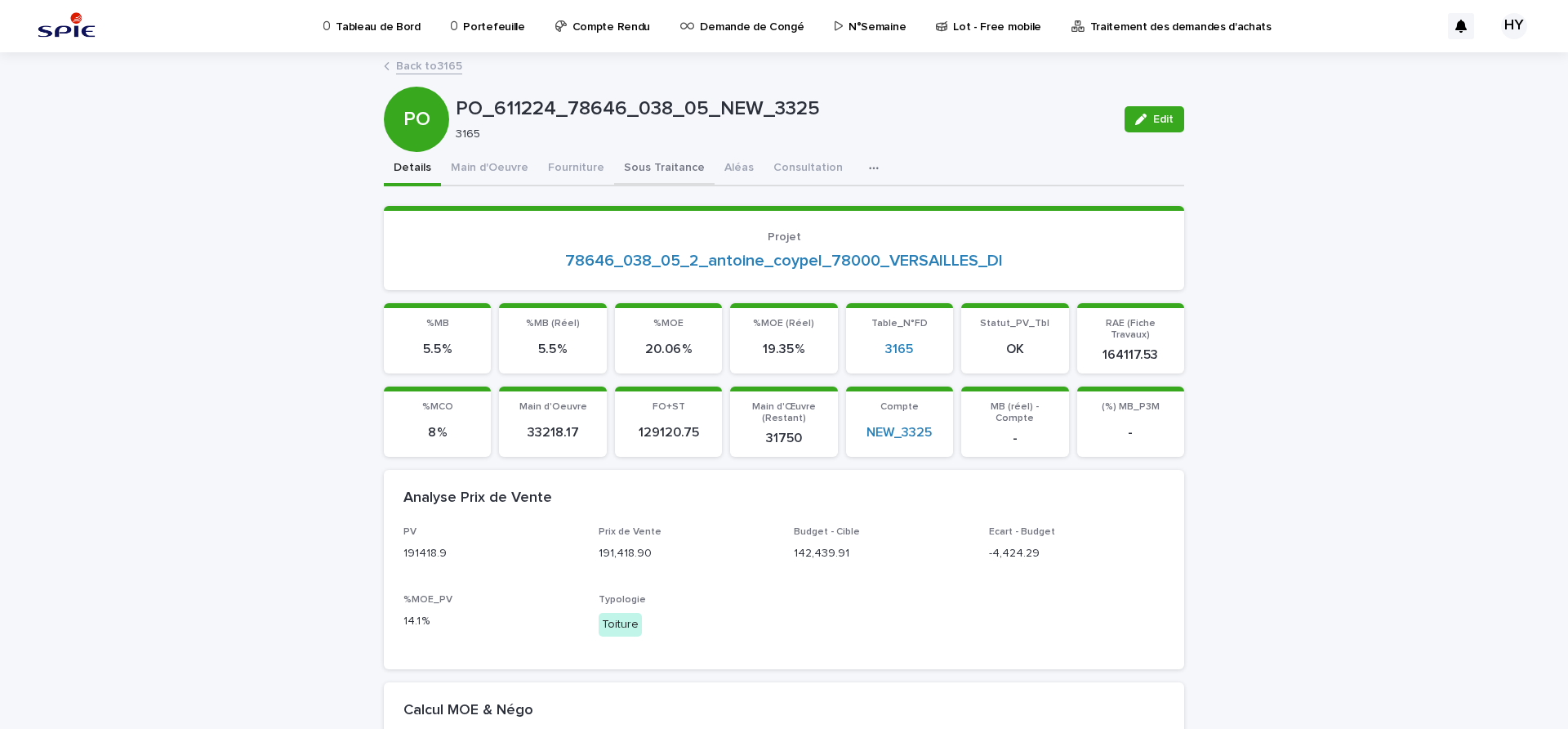
click at [631, 170] on button "Sous Traitance" at bounding box center [664, 169] width 101 height 35
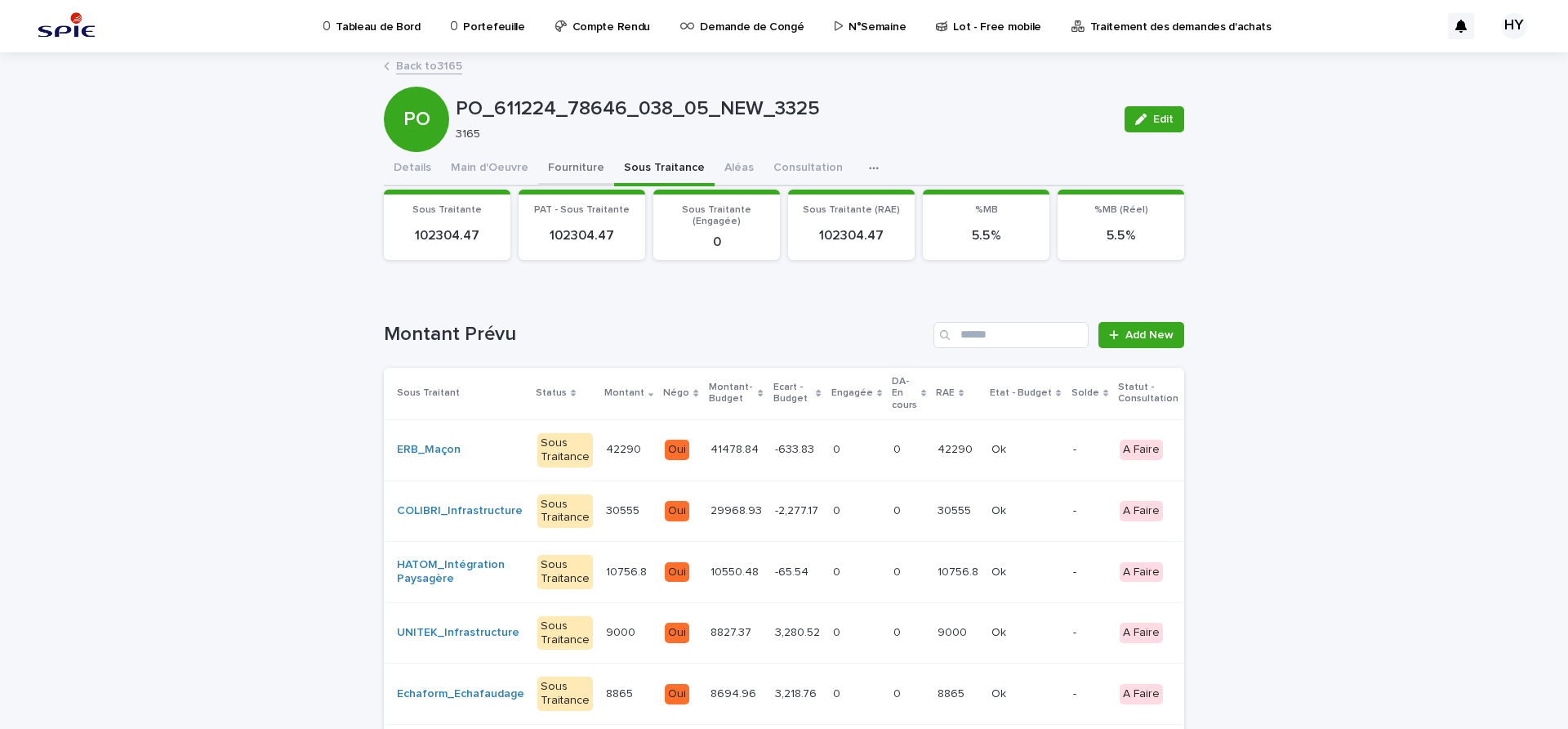
click at [554, 165] on button "Fourniture" at bounding box center [576, 169] width 76 height 35
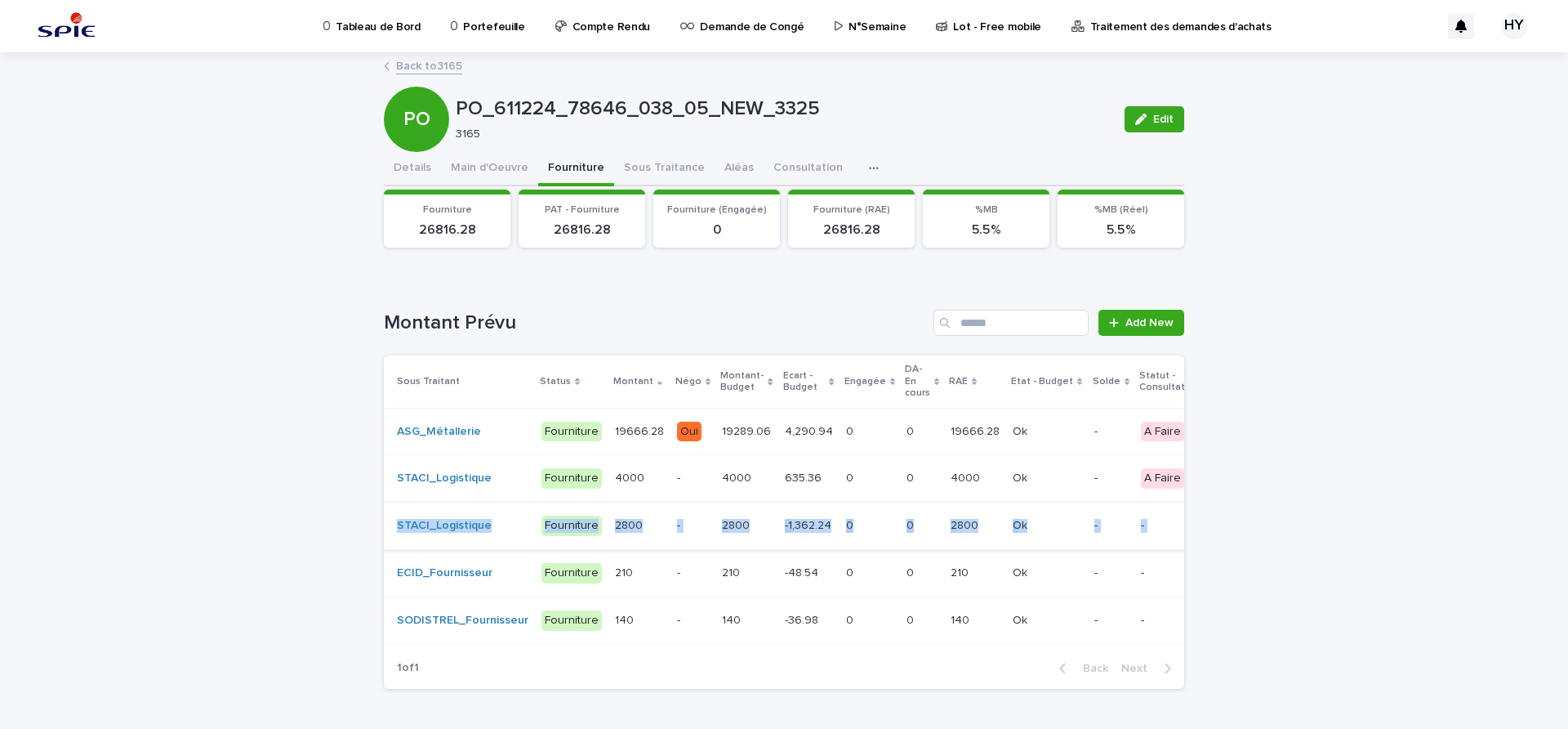
drag, startPoint x: 1151, startPoint y: 517, endPoint x: 379, endPoint y: 538, distance: 772.3
click at [379, 538] on div "Loading... Saving… Loading... Saving… PO_611224_78646_038_05_NEW_3325 Edit PO P…" at bounding box center [784, 418] width 1568 height 730
click at [320, 527] on div "Loading... Saving… Loading... Saving… PO_611224_78646_038_05_NEW_3325 Edit PO P…" at bounding box center [784, 418] width 1568 height 730
click at [640, 474] on p at bounding box center [639, 479] width 49 height 14
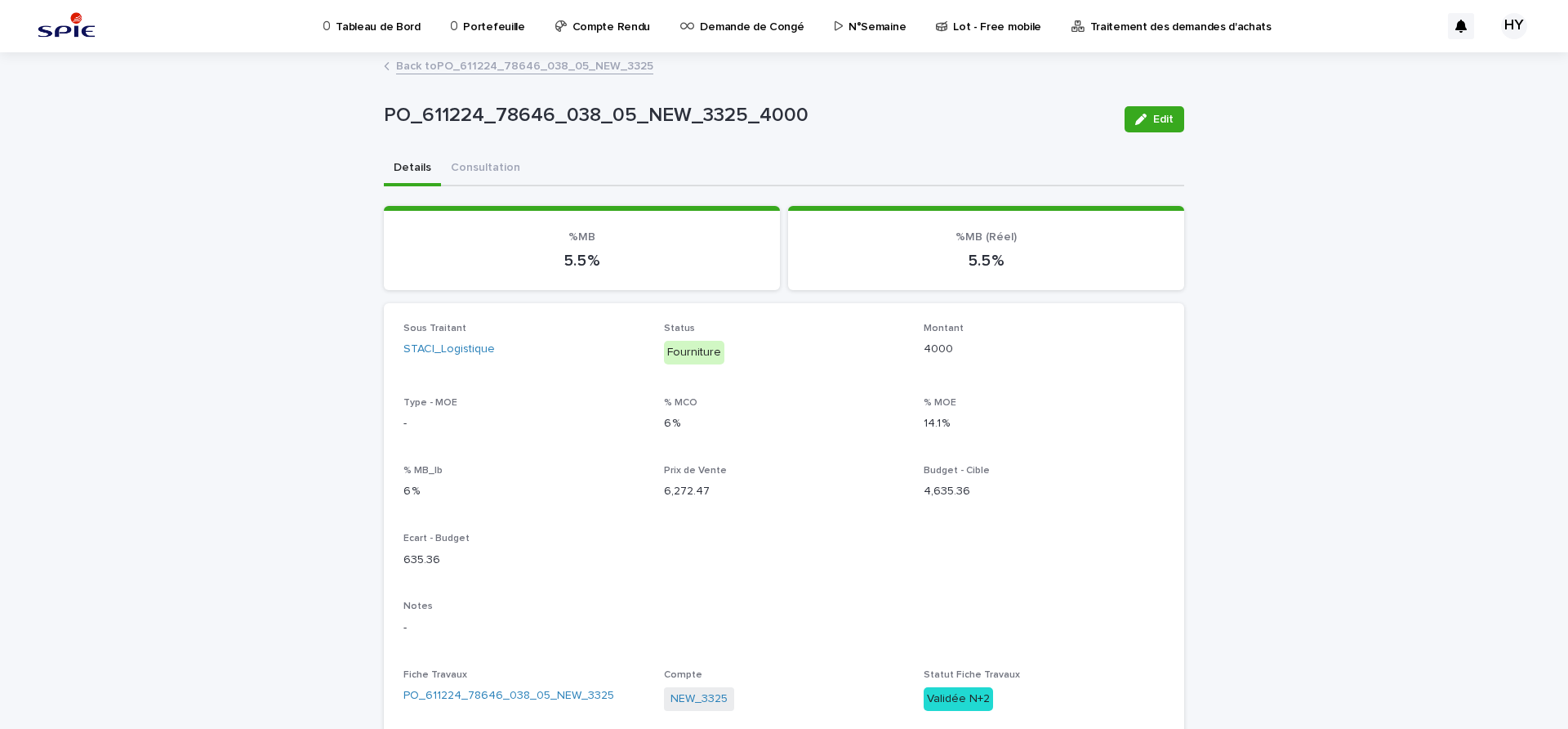
drag, startPoint x: 593, startPoint y: 217, endPoint x: 626, endPoint y: 258, distance: 52.6
click at [599, 214] on section "%MB 5.5 %" at bounding box center [582, 248] width 396 height 84
click at [454, 163] on button "Consultation" at bounding box center [486, 169] width 89 height 35
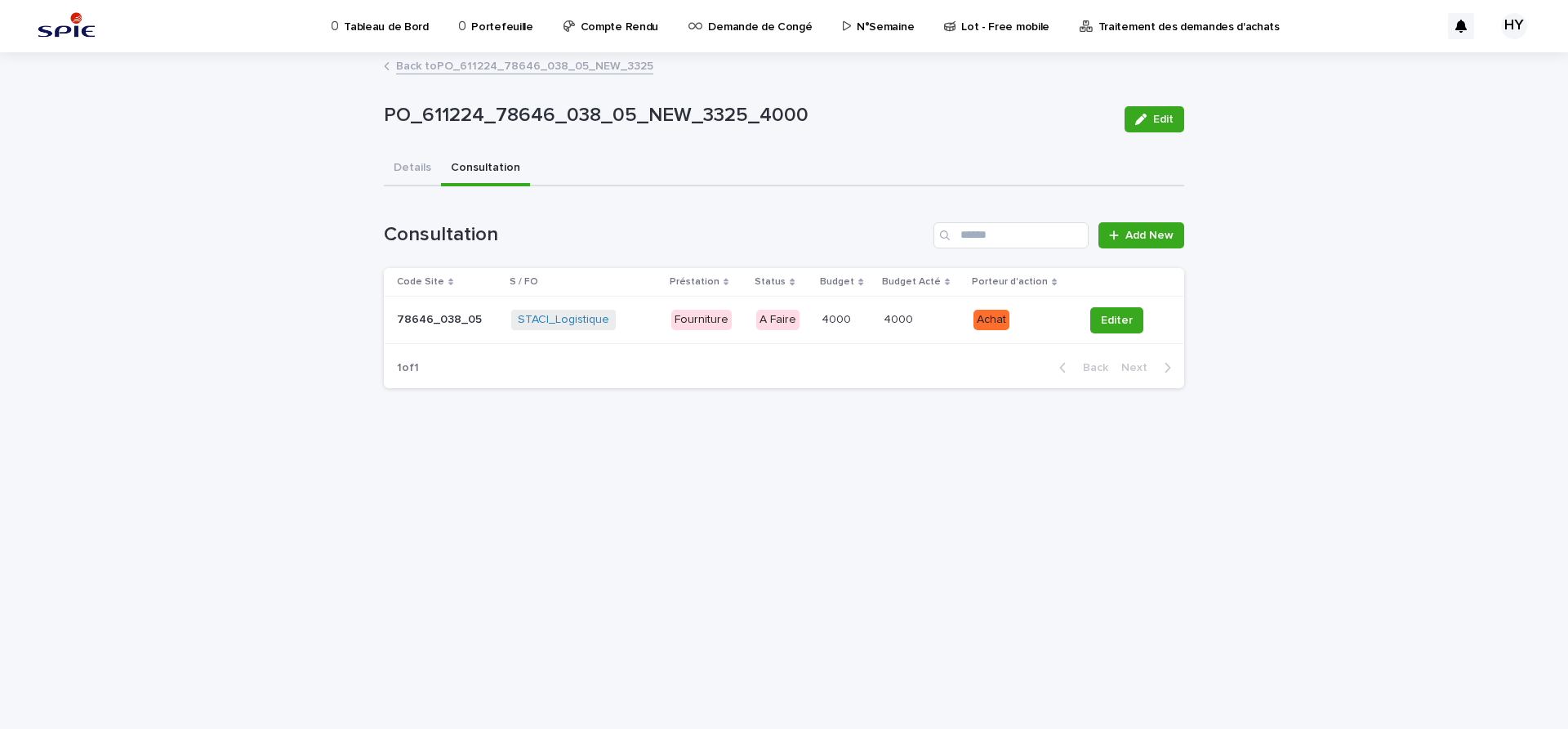
click at [741, 325] on p "Fourniture" at bounding box center [707, 319] width 72 height 20
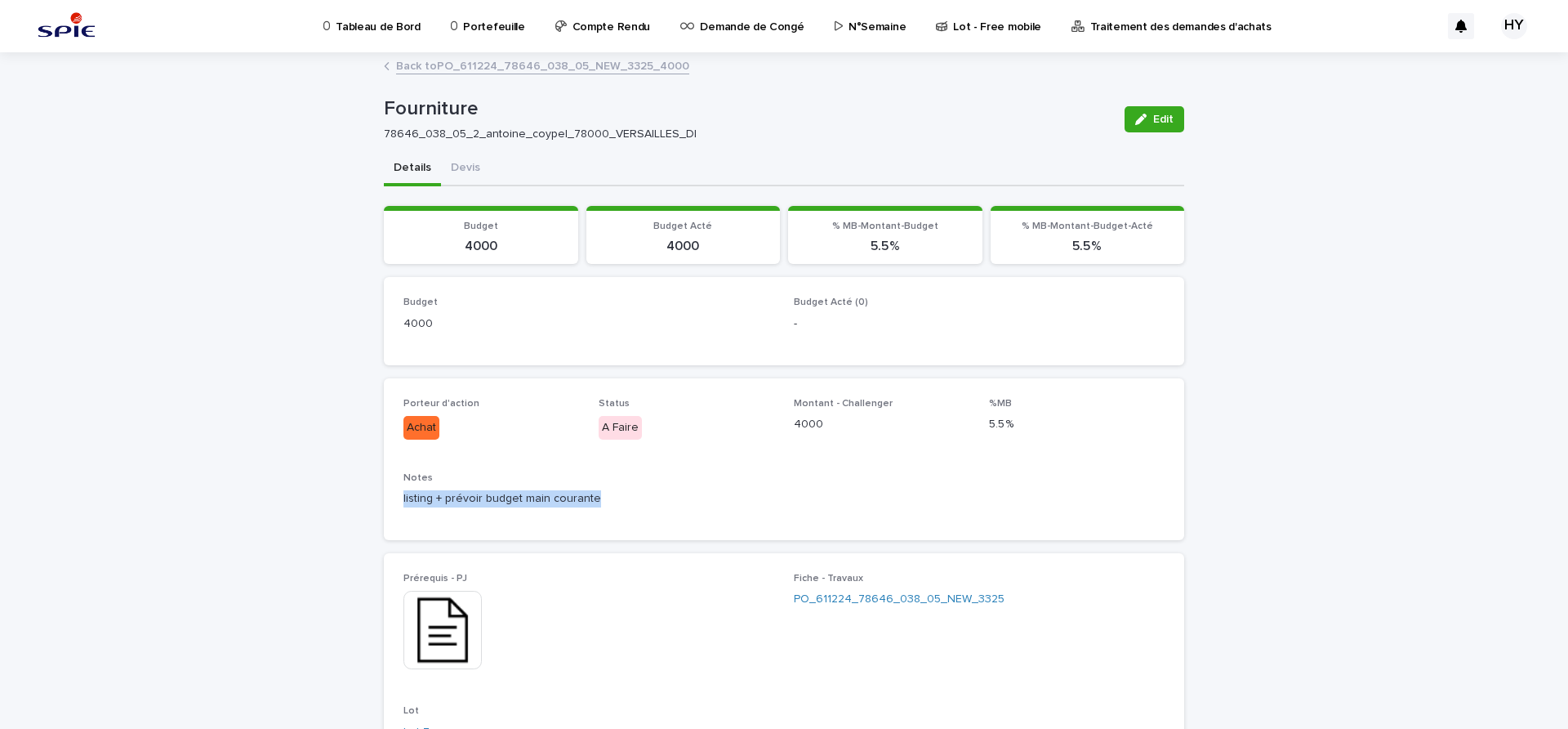
drag, startPoint x: 389, startPoint y: 495, endPoint x: 587, endPoint y: 496, distance: 198.0
click at [587, 496] on div "Porteur d'action Achat Status A Faire Montant - Challenger 4000 %MB 5.5 % Notes…" at bounding box center [784, 458] width 800 height 162
click at [606, 495] on p "listing + prévoir budget main courante" at bounding box center [784, 498] width 761 height 17
click at [473, 70] on link "Back to PO_611224_78646_038_05_NEW_3325_4000" at bounding box center [542, 65] width 293 height 19
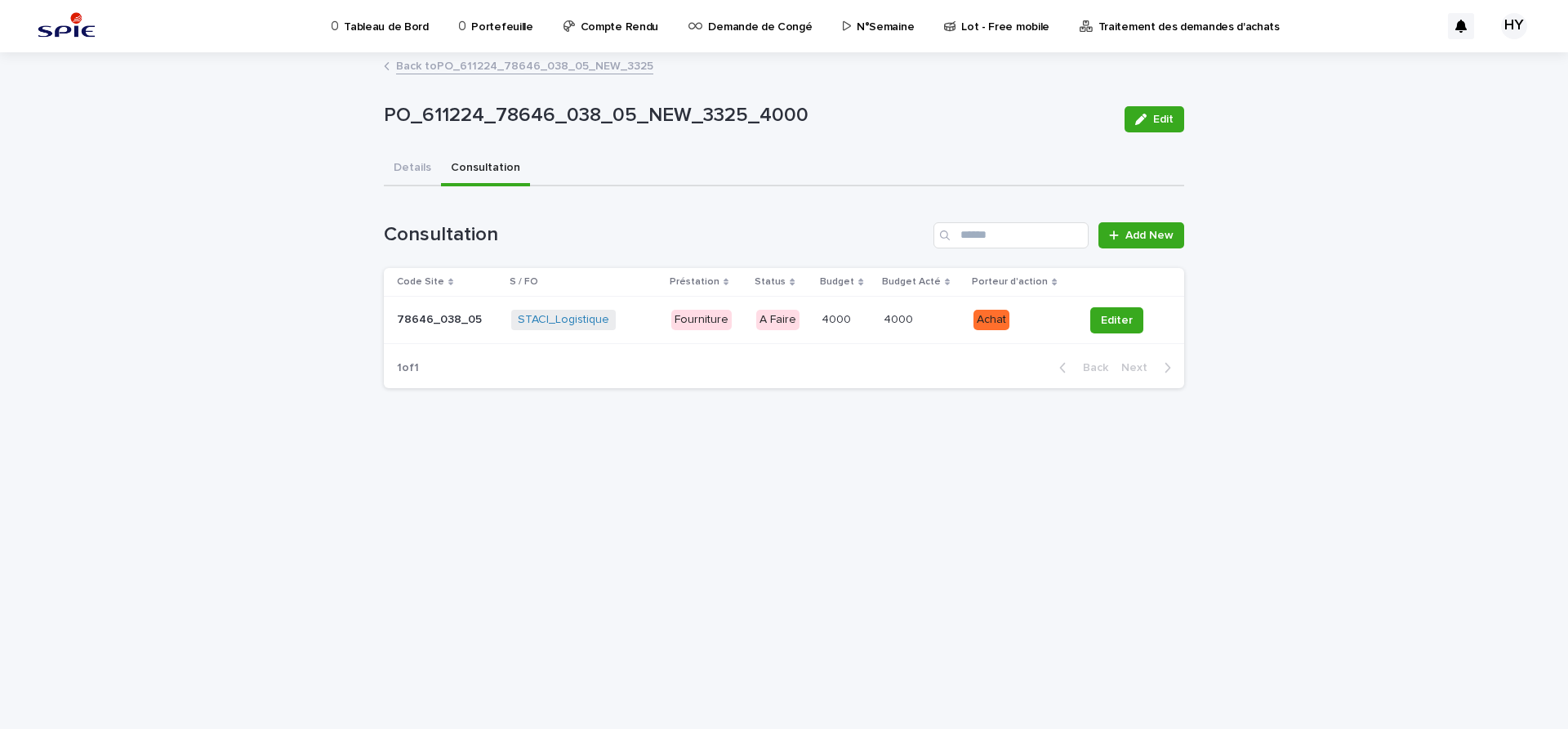
click at [638, 325] on div "STACI_Logistique + 0" at bounding box center [585, 319] width 147 height 20
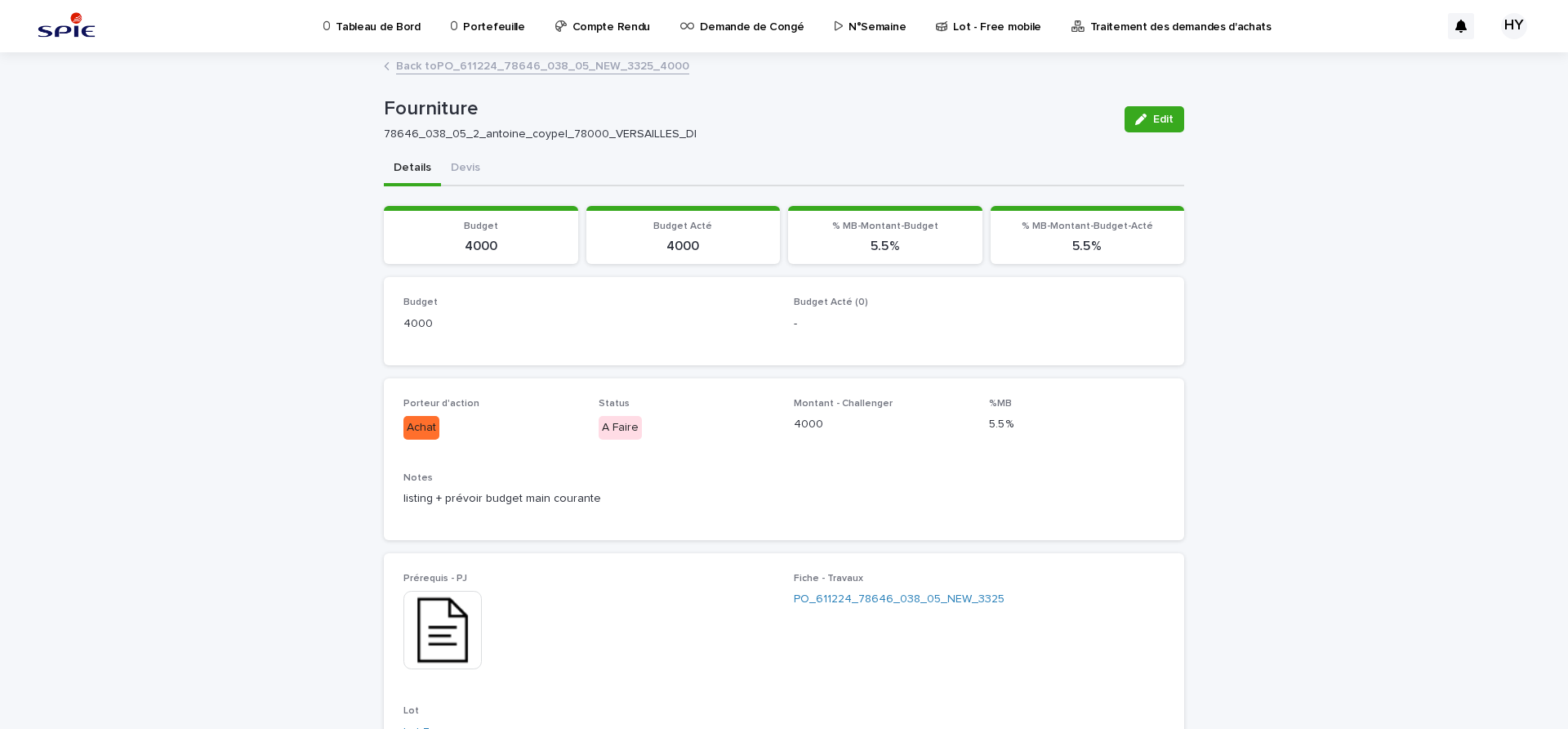
click at [452, 625] on img at bounding box center [442, 630] width 79 height 79
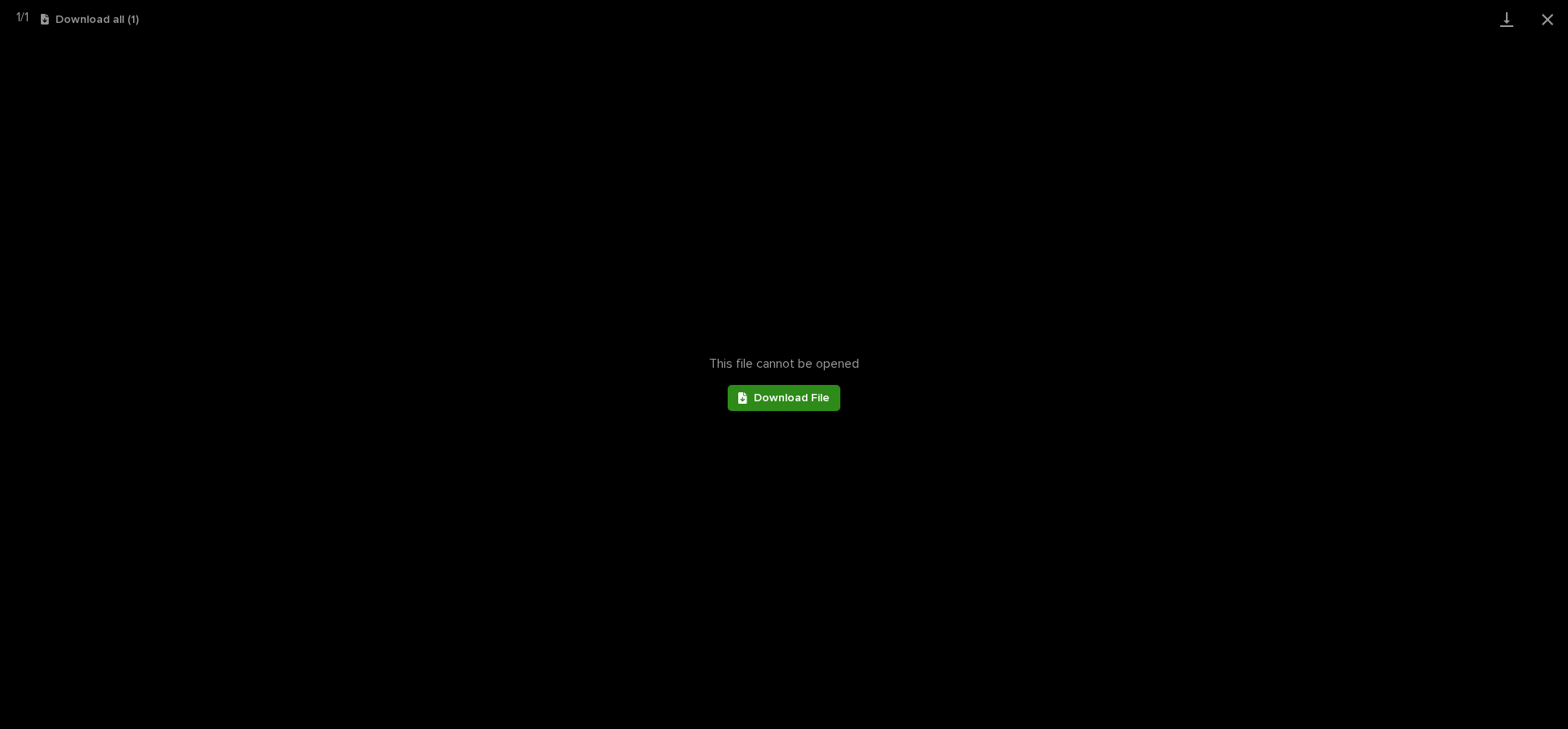
click at [790, 400] on span "Download File" at bounding box center [792, 397] width 76 height 12
click at [1545, 16] on button "Close gallery" at bounding box center [1548, 19] width 41 height 38
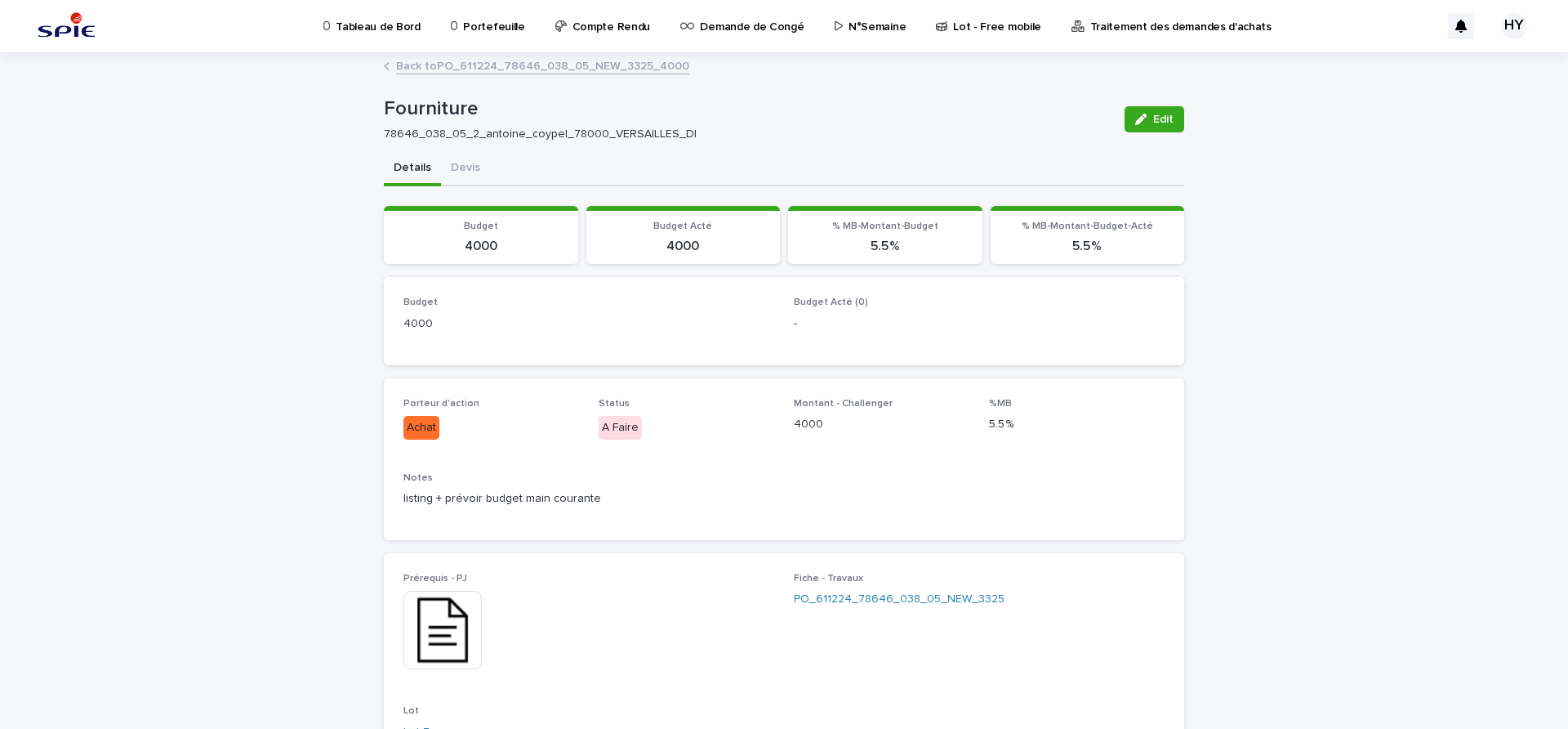
click at [551, 63] on link "Back to PO_611224_78646_038_05_NEW_3325_4000" at bounding box center [542, 65] width 293 height 19
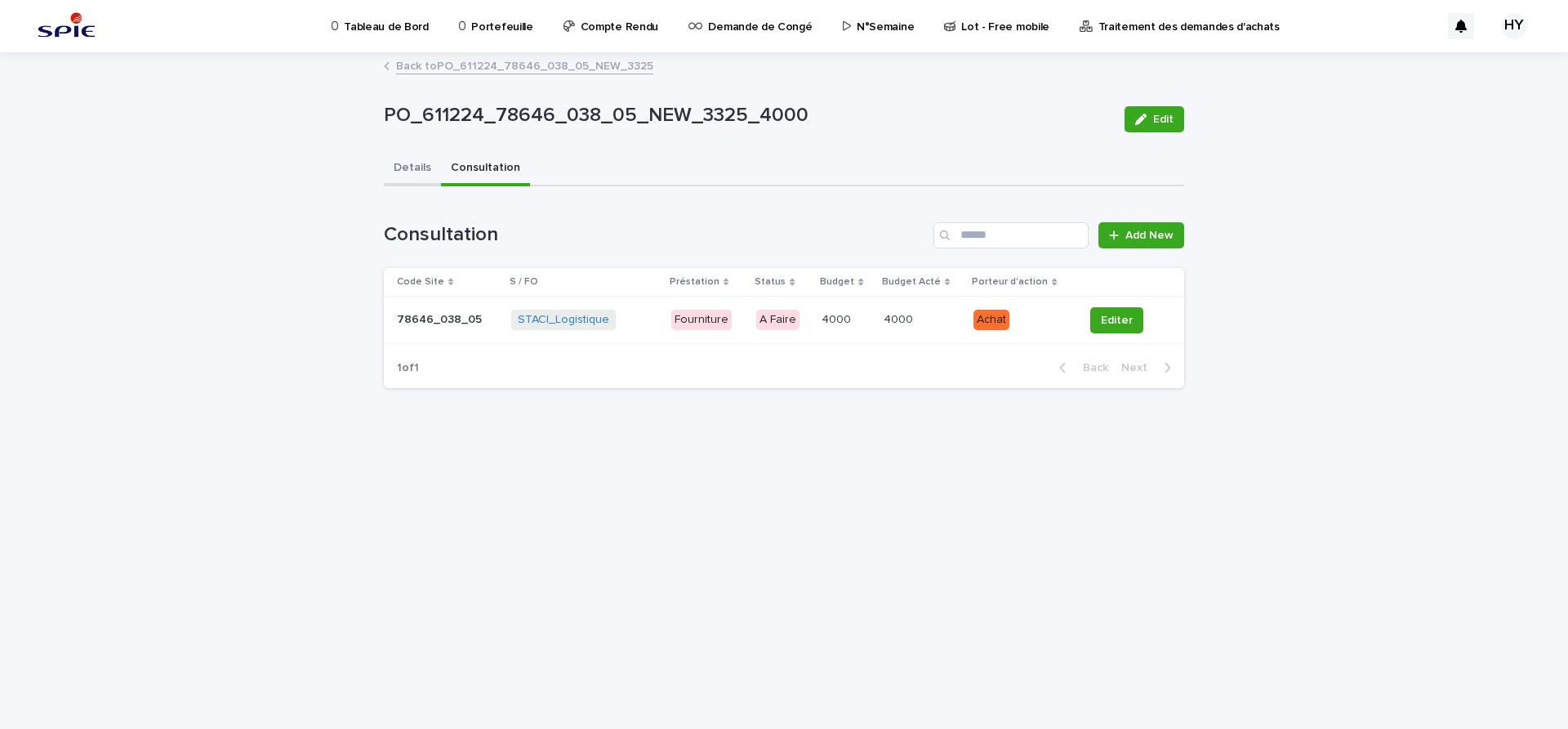
click at [410, 186] on button "Details" at bounding box center [412, 169] width 57 height 35
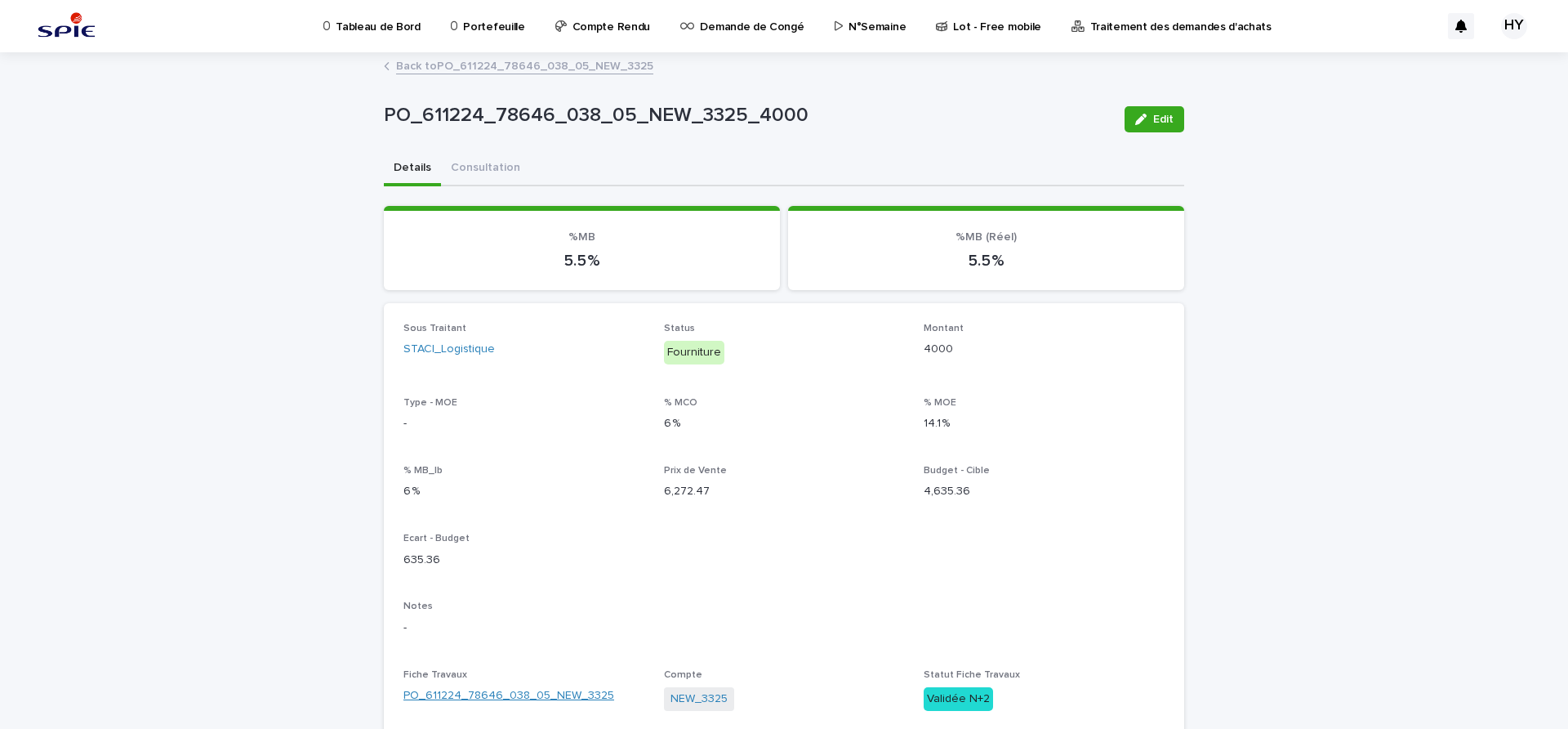
click at [509, 697] on link "PO_611224_78646_038_05_NEW_3325" at bounding box center [509, 695] width 210 height 17
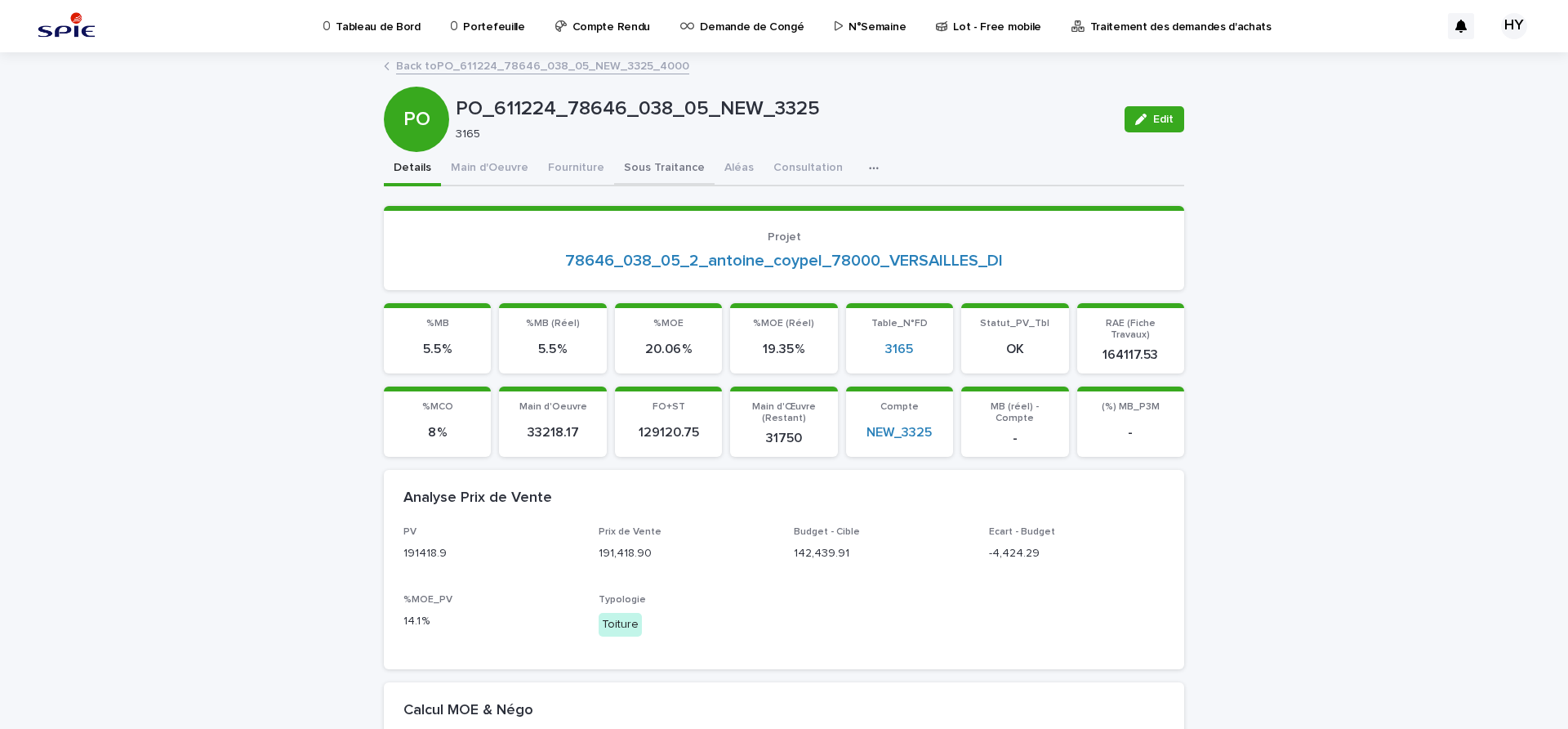
click at [614, 179] on button "Sous Traitance" at bounding box center [664, 169] width 101 height 35
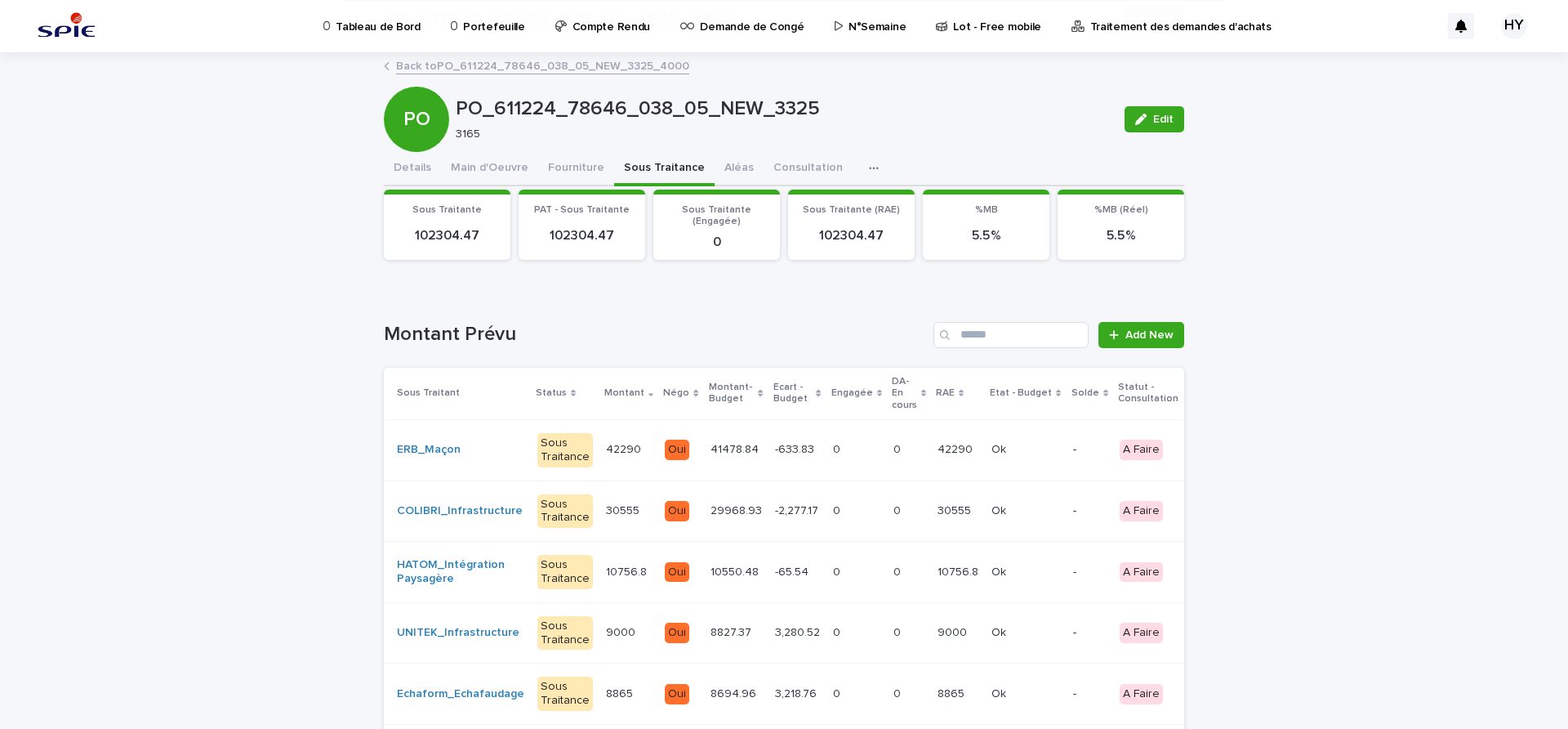
scroll to position [204, 0]
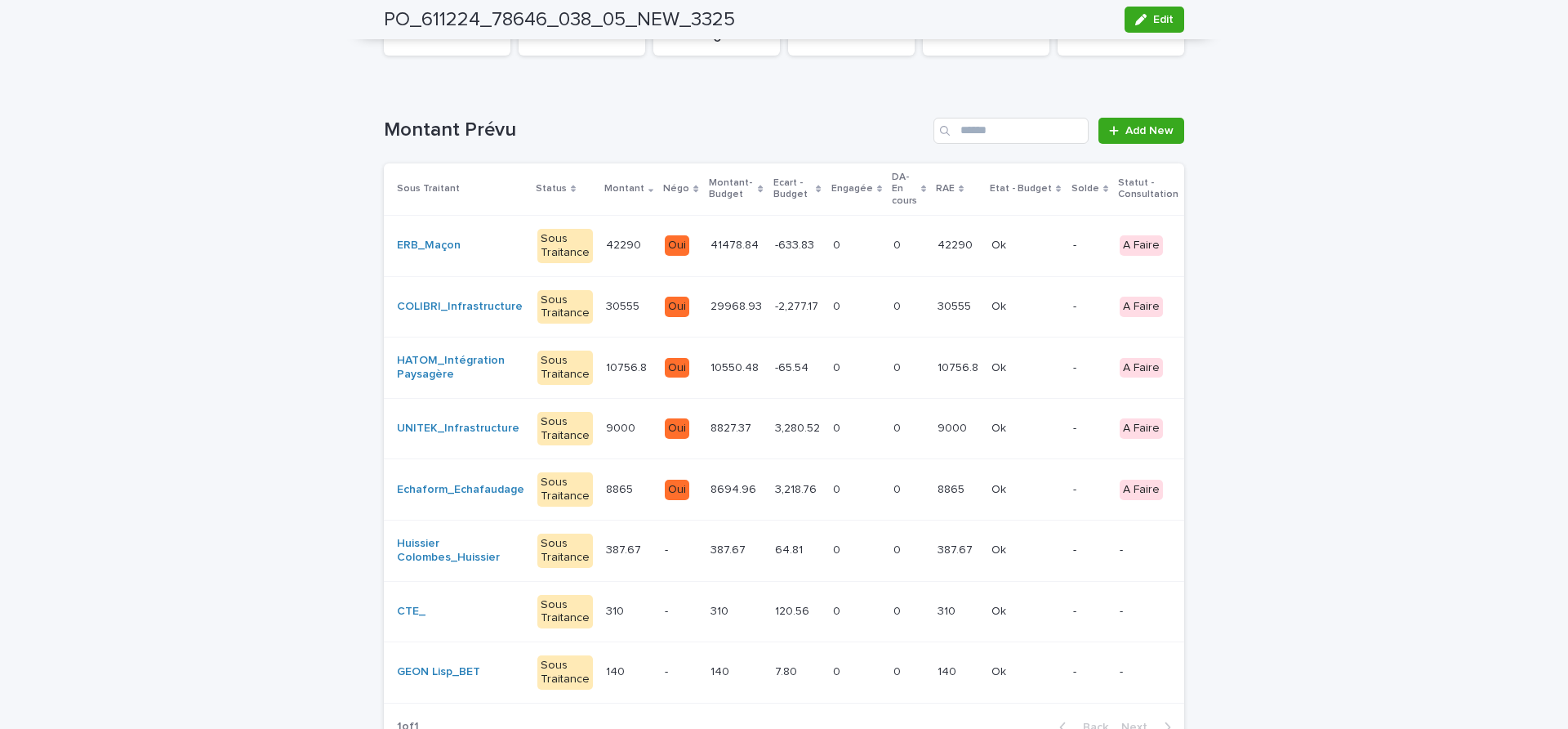
click at [704, 309] on td "29968.93 29968.93" at bounding box center [736, 306] width 65 height 61
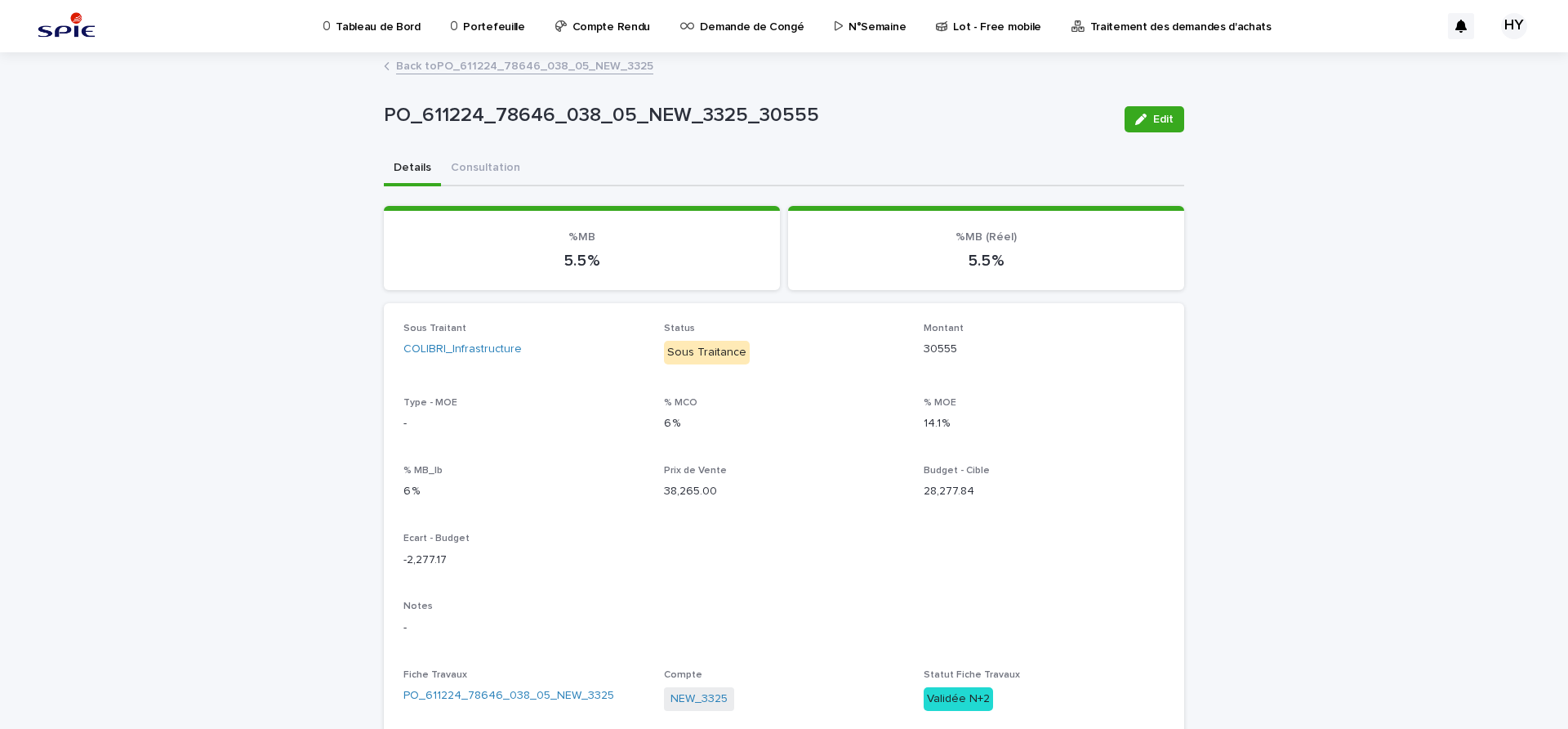
click at [543, 70] on link "Back to PO_611224_78646_038_05_NEW_3325" at bounding box center [524, 65] width 257 height 19
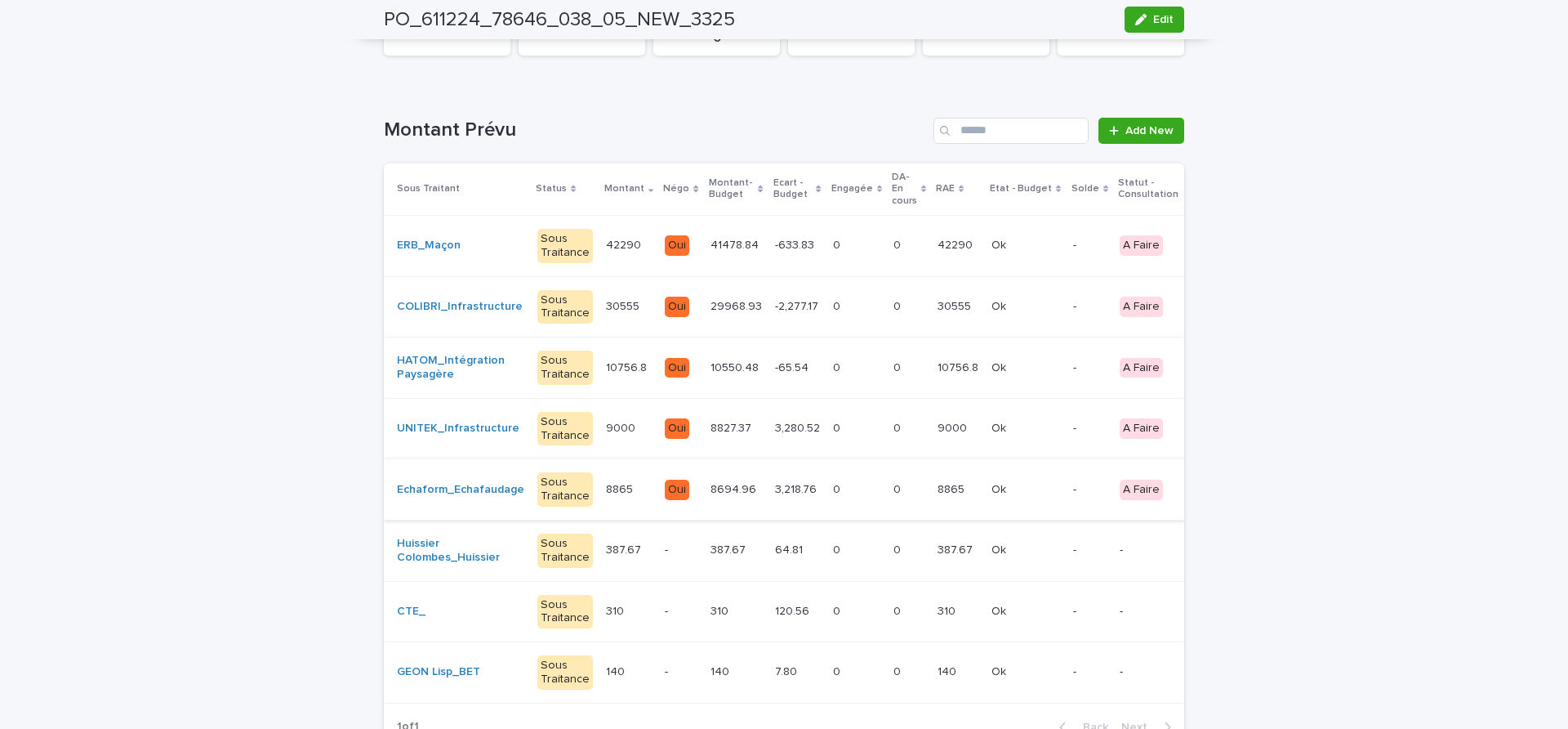
scroll to position [102, 0]
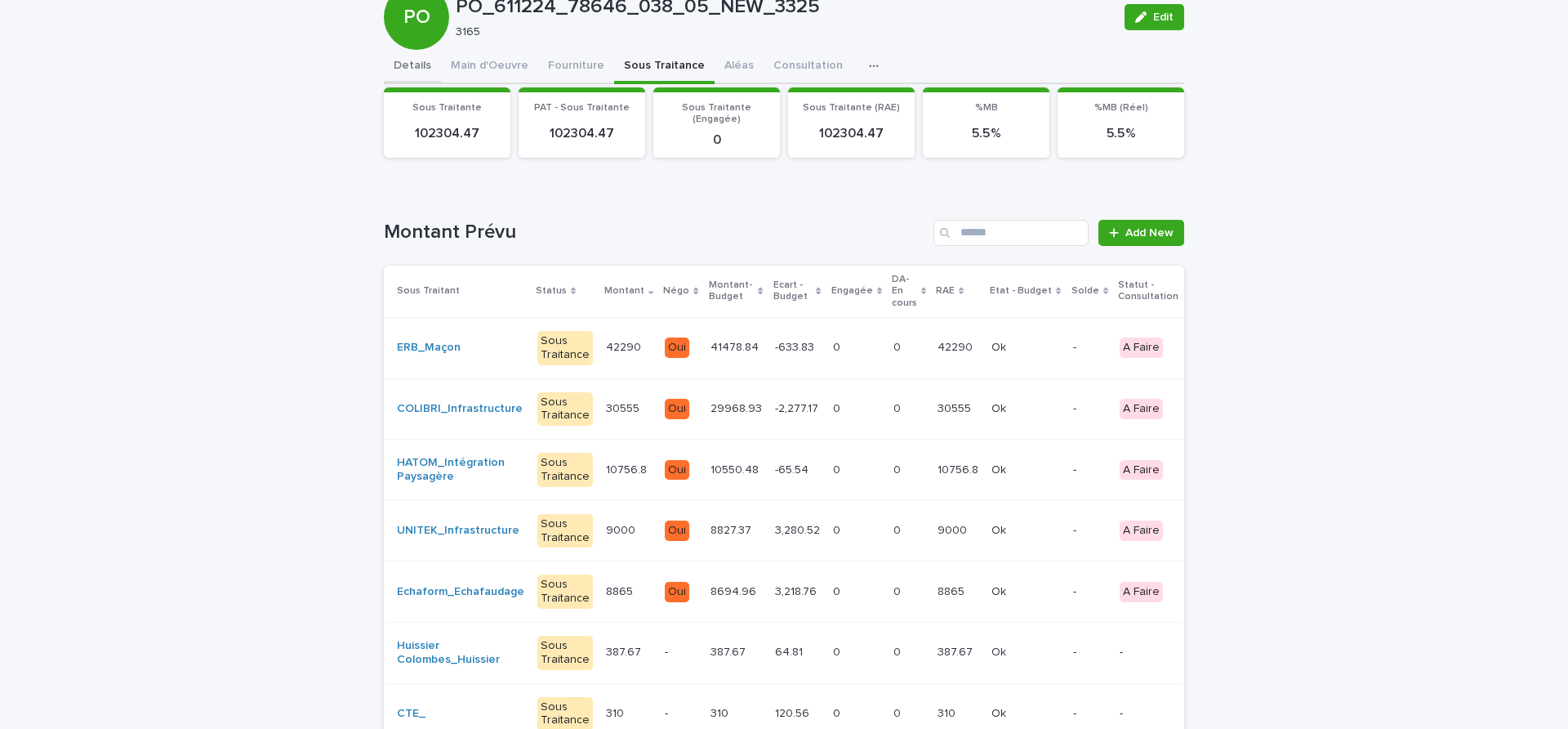
click at [392, 73] on div "Details Main d'Oeuvre Fourniture Sous Traitance Aléas Consultation Discussion C…" at bounding box center [784, 456] width 800 height 813
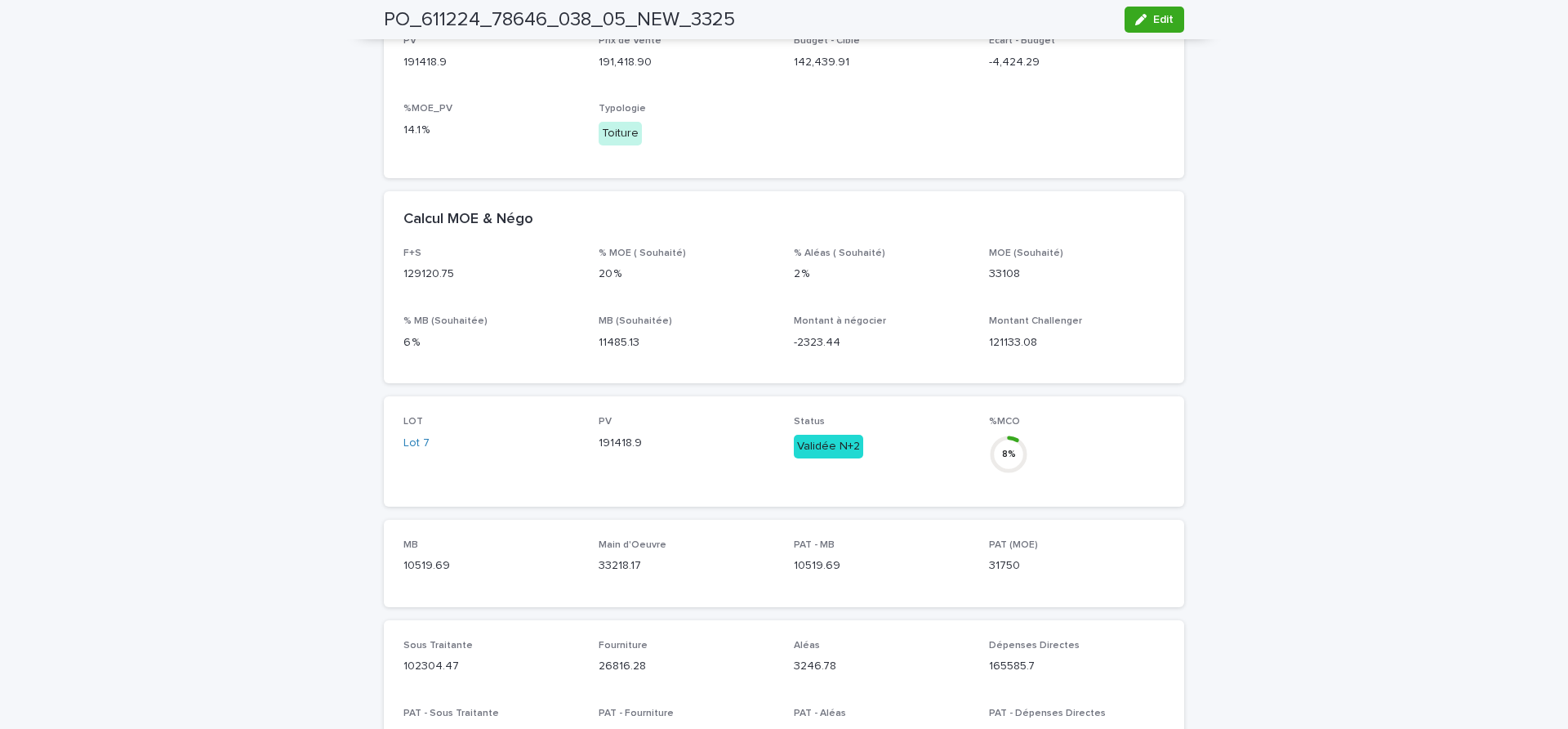
scroll to position [287, 0]
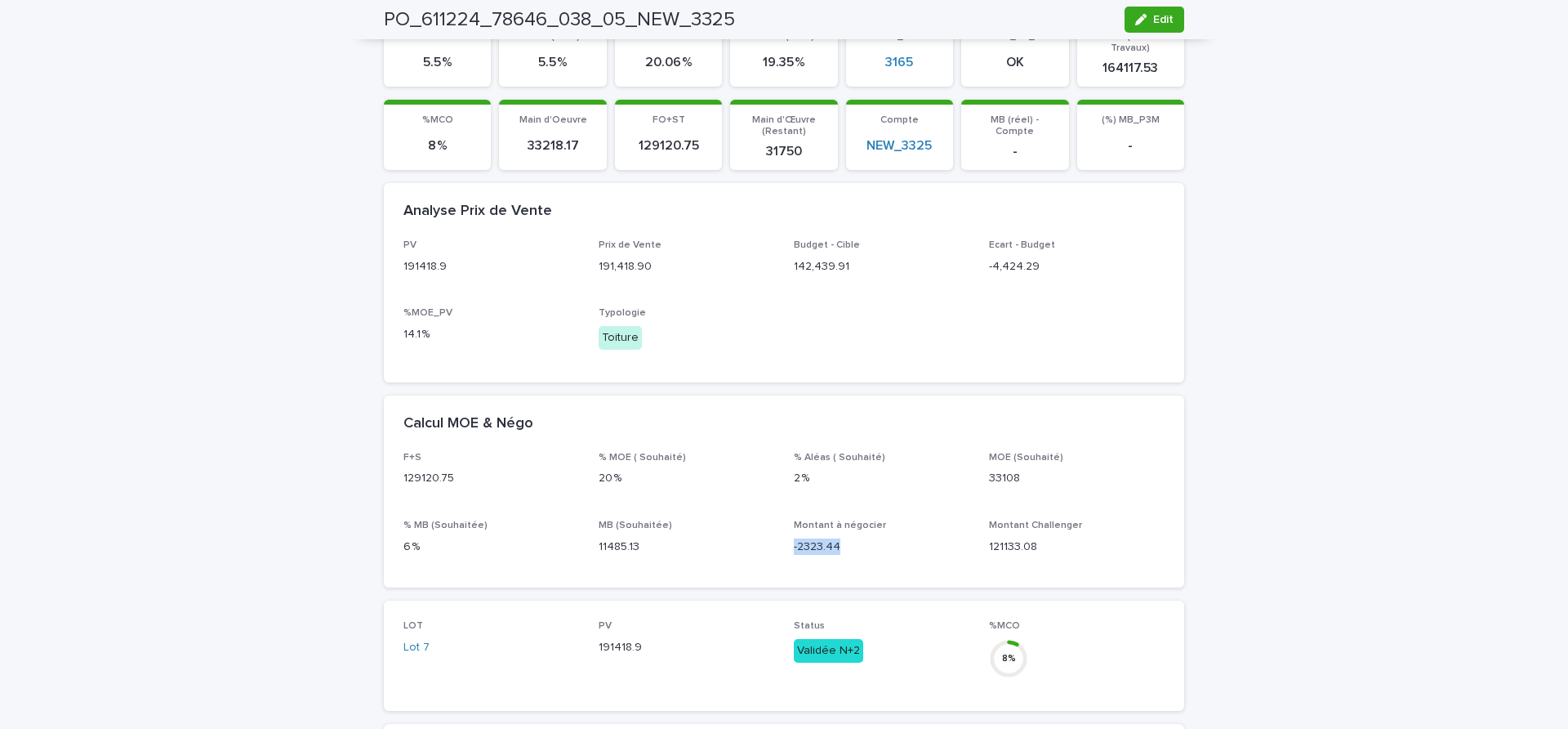
drag, startPoint x: 791, startPoint y: 534, endPoint x: 868, endPoint y: 549, distance: 78.4
click at [868, 549] on div "Montant à négocier -2323.44" at bounding box center [881, 543] width 176 height 48
click at [846, 538] on p "-2323.44" at bounding box center [881, 546] width 176 height 17
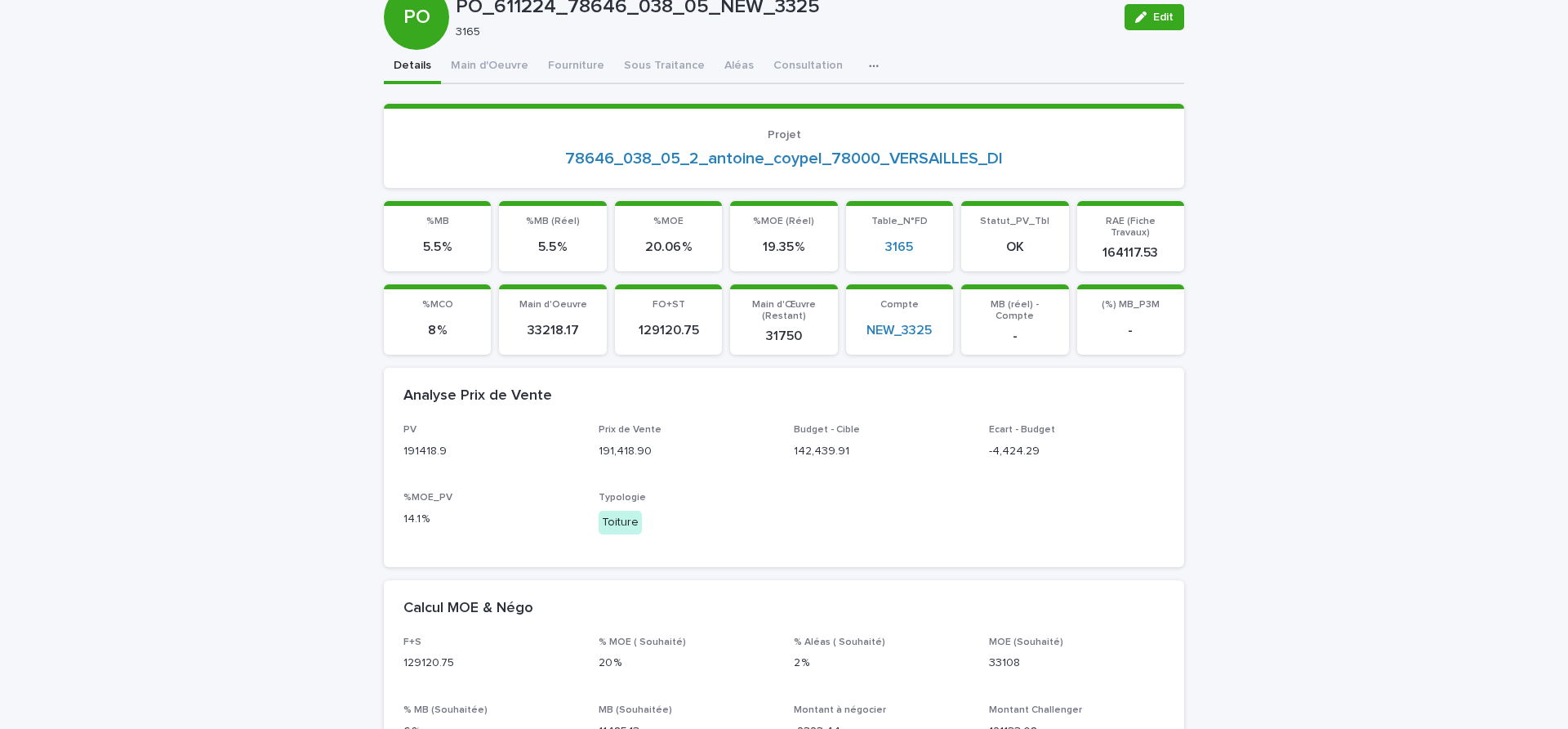
scroll to position [204, 0]
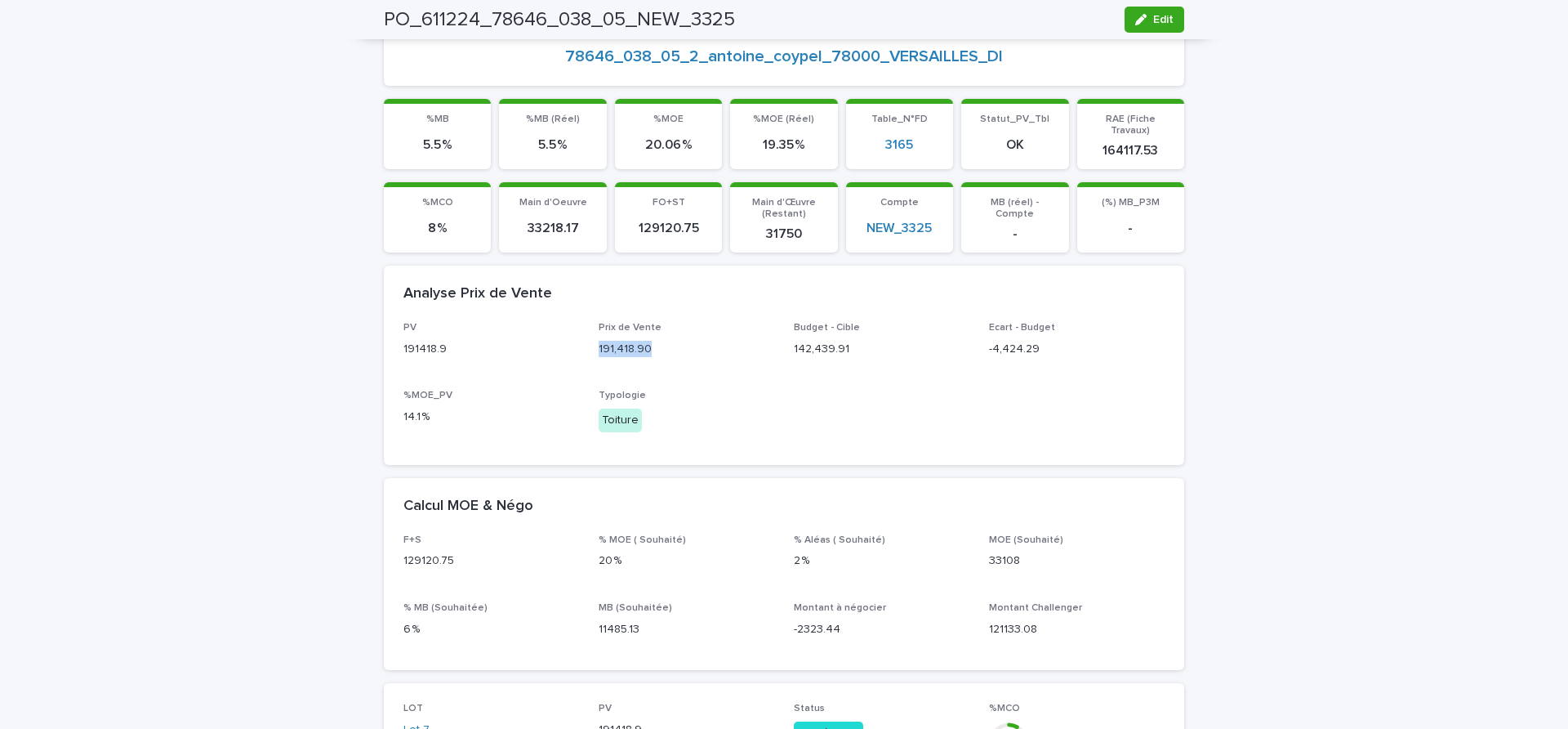
drag, startPoint x: 592, startPoint y: 335, endPoint x: 639, endPoint y: 335, distance: 47.0
click at [639, 341] on p "191,418.90" at bounding box center [686, 349] width 176 height 17
click at [660, 337] on div "191,418.90" at bounding box center [686, 347] width 176 height 20
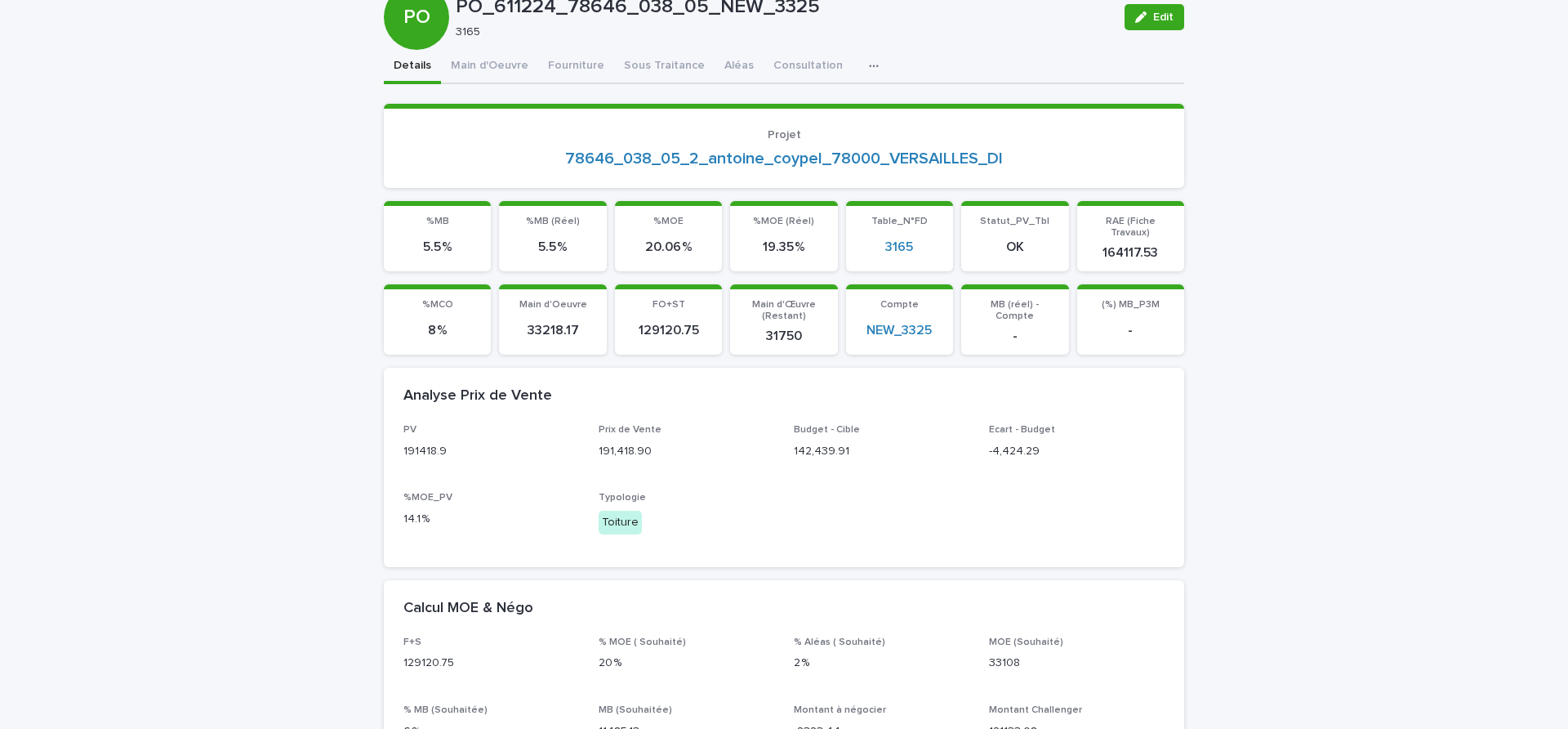
scroll to position [0, 0]
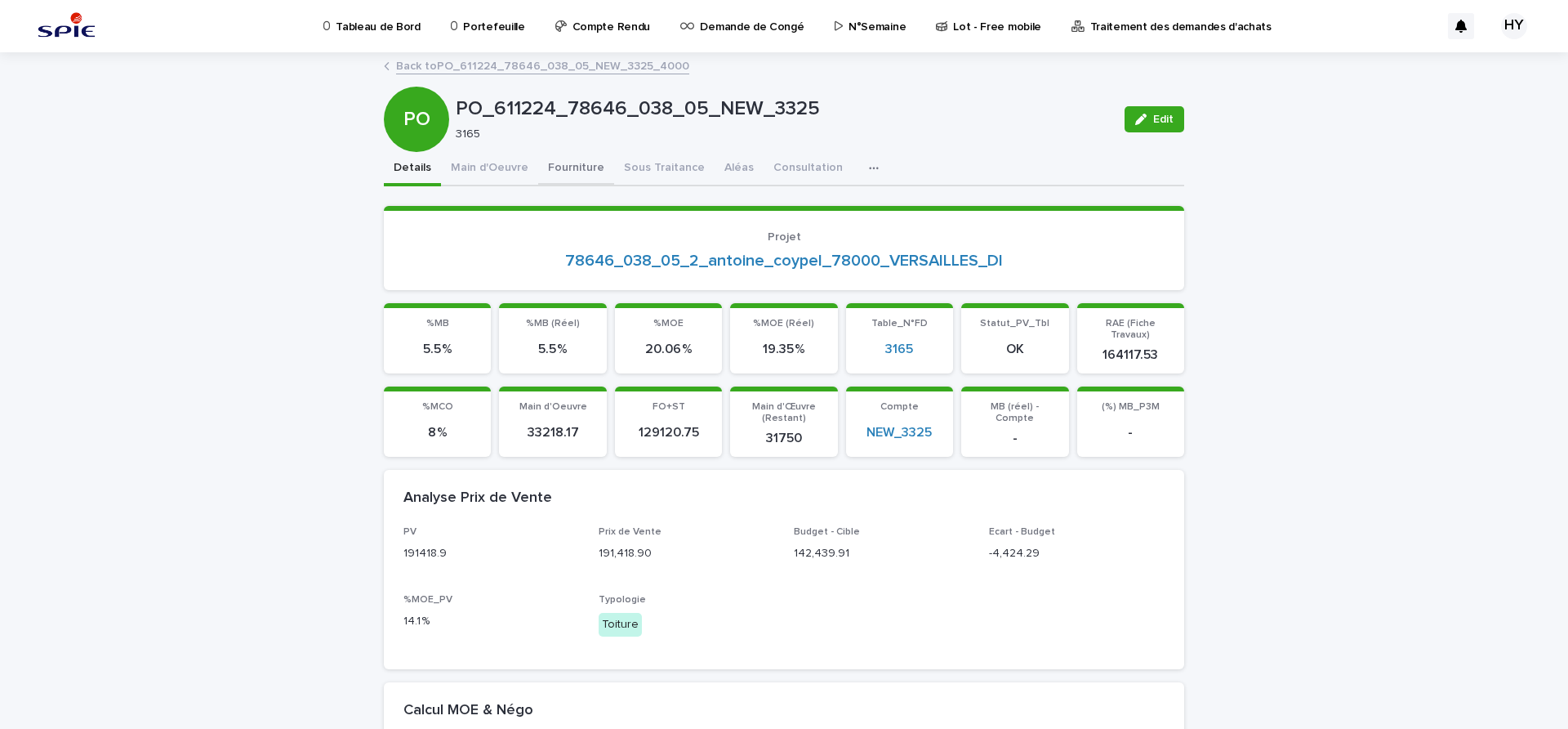
click at [591, 174] on button "Fourniture" at bounding box center [576, 169] width 76 height 35
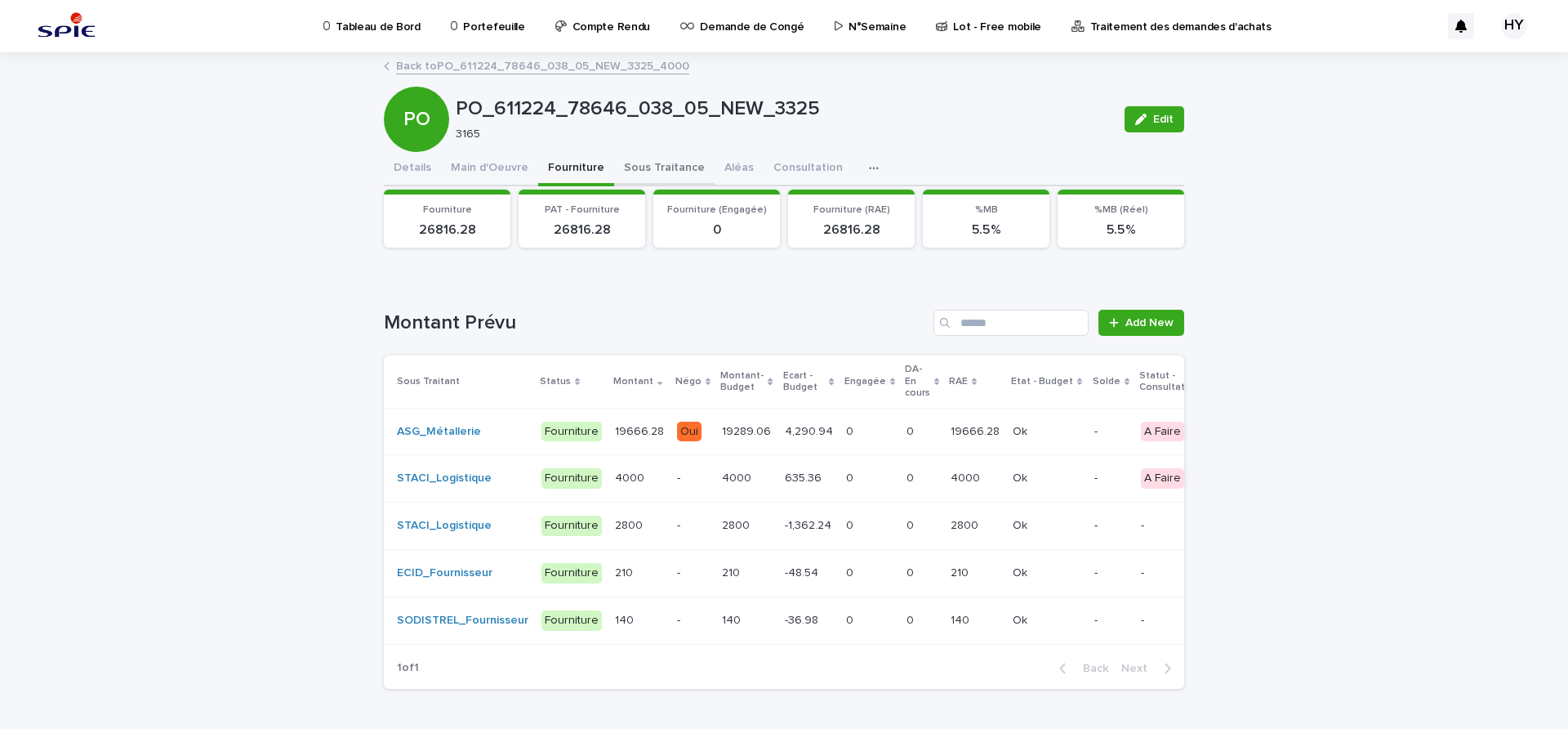
click at [666, 172] on button "Sous Traitance" at bounding box center [664, 169] width 101 height 35
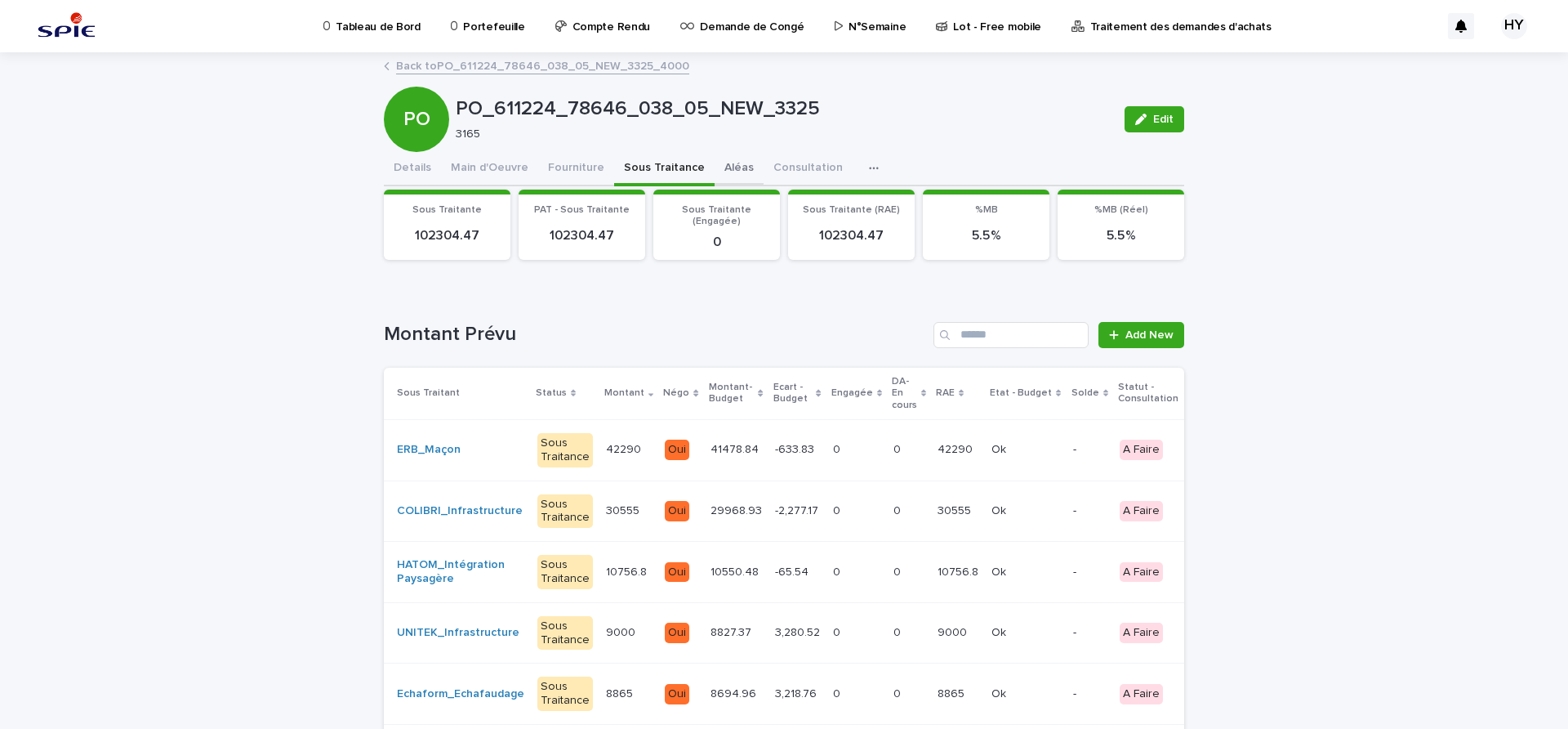
click at [719, 178] on button "Aléas" at bounding box center [738, 169] width 49 height 35
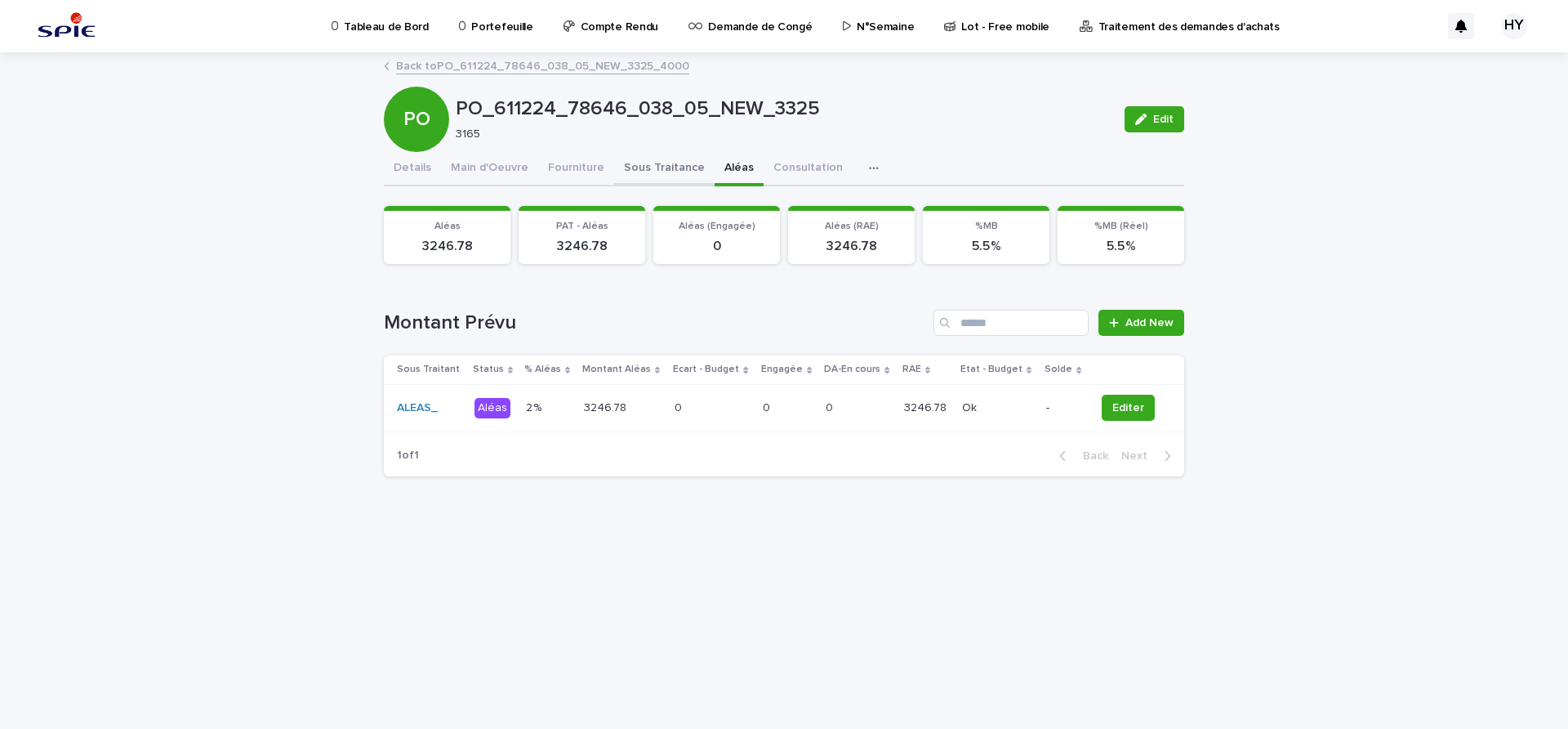
click at [643, 170] on button "Sous Traitance" at bounding box center [664, 169] width 101 height 35
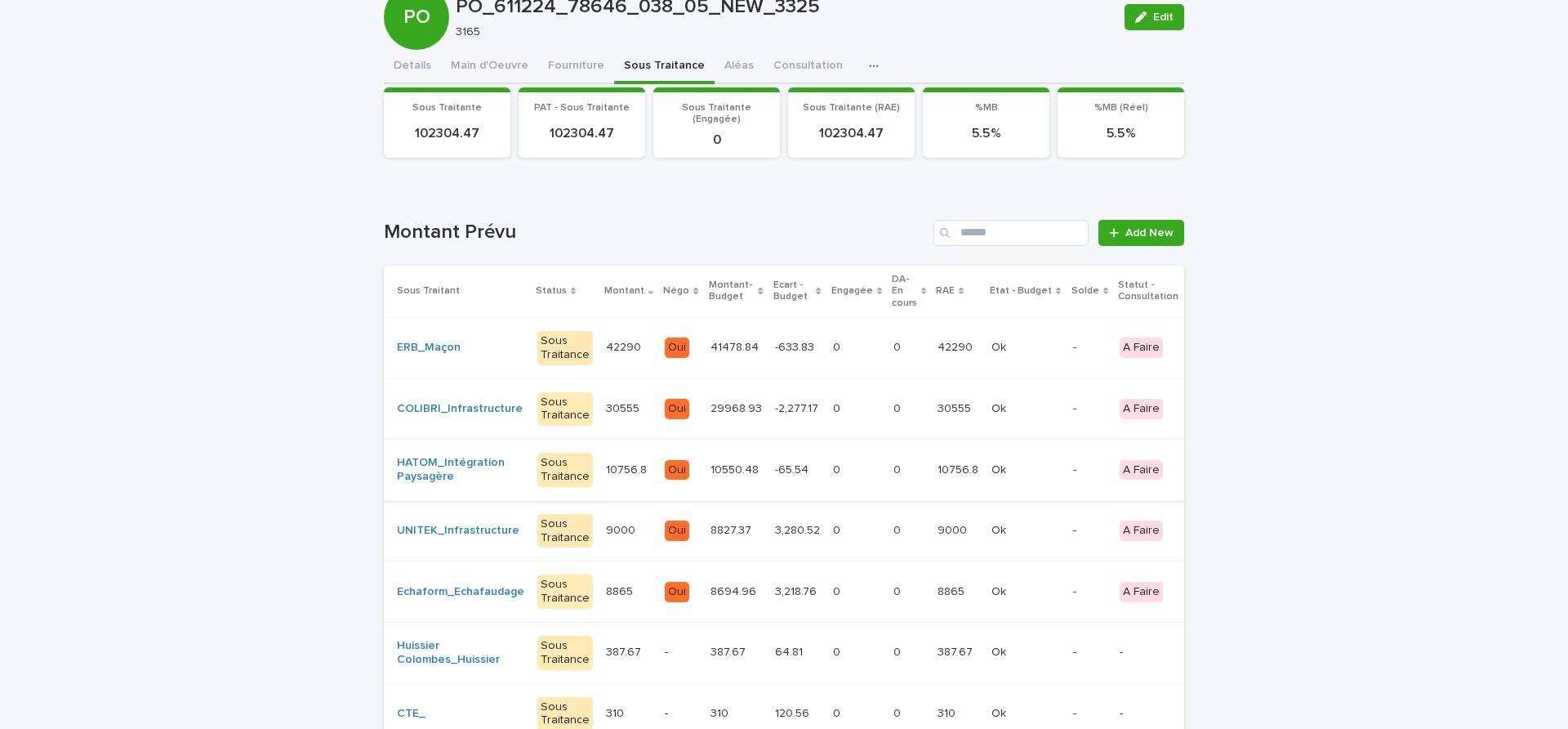
scroll to position [204, 0]
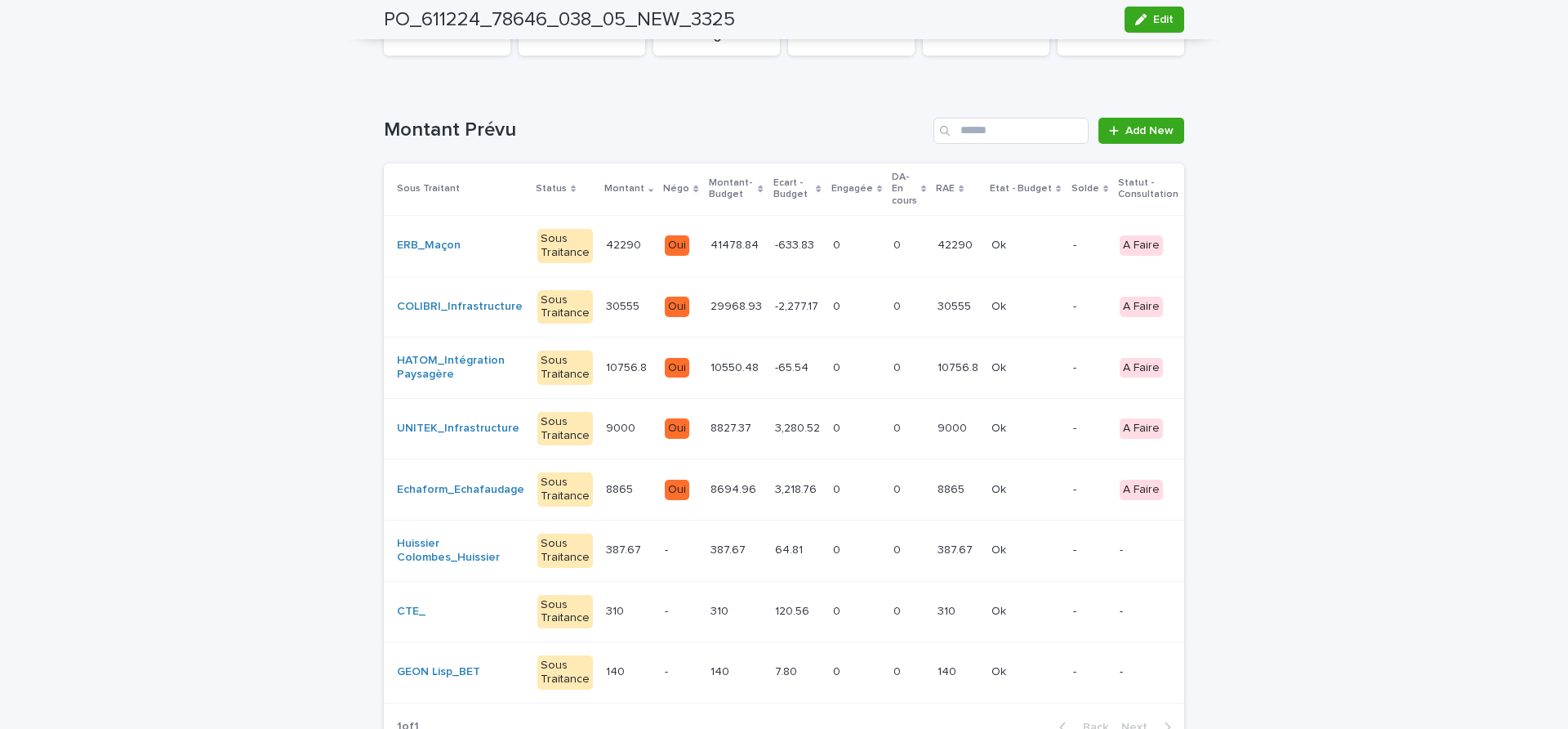
drag, startPoint x: 353, startPoint y: 291, endPoint x: 344, endPoint y: 293, distance: 9.2
click at [344, 293] on div "Loading... Saving… Loading... Saving… PO_611224_78646_038_05_NEW_3325 Edit PO P…" at bounding box center [784, 346] width 1568 height 993
click at [324, 296] on div "Loading... Saving… Loading... Saving… PO_611224_78646_038_05_NEW_3325 Edit PO P…" at bounding box center [784, 346] width 1568 height 993
click at [357, 298] on div "Loading... Saving… Loading... Saving… PO_611224_78646_038_05_NEW_3325 Edit PO P…" at bounding box center [784, 346] width 1568 height 993
click at [343, 297] on div "Loading... Saving… Loading... Saving… PO_611224_78646_038_05_NEW_3325 Edit PO P…" at bounding box center [784, 346] width 1568 height 993
